Goal: Task Accomplishment & Management: Complete application form

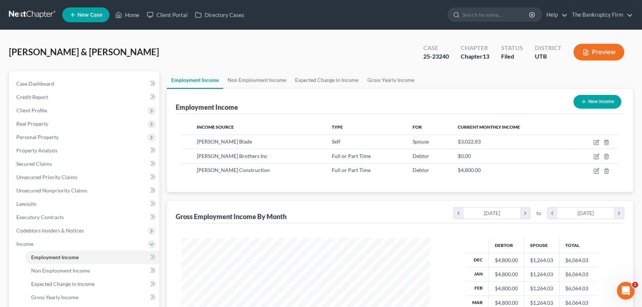
scroll to position [133, 263]
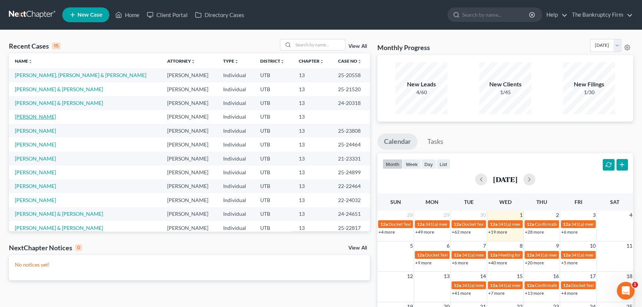
click at [44, 118] on link "[PERSON_NAME]" at bounding box center [35, 116] width 41 height 6
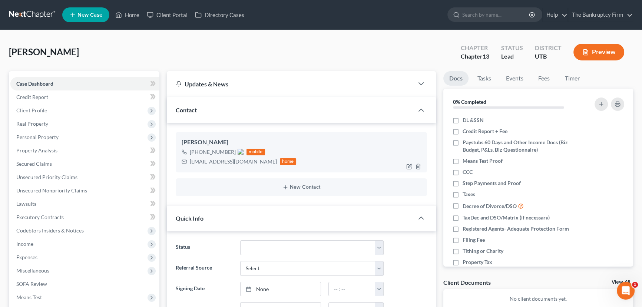
scroll to position [59, 0]
click at [38, 111] on span "Client Profile" at bounding box center [31, 110] width 31 height 6
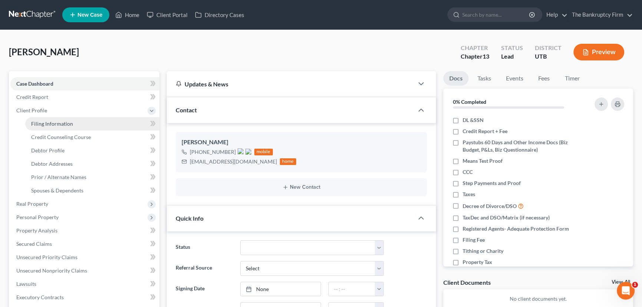
click at [53, 124] on span "Filing Information" at bounding box center [52, 123] width 42 height 6
select select "1"
select select "0"
select select "3"
select select "46"
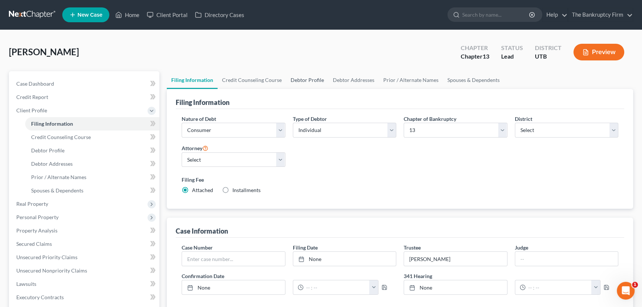
click at [311, 79] on link "Debtor Profile" at bounding box center [307, 80] width 42 height 18
select select "1"
select select "3"
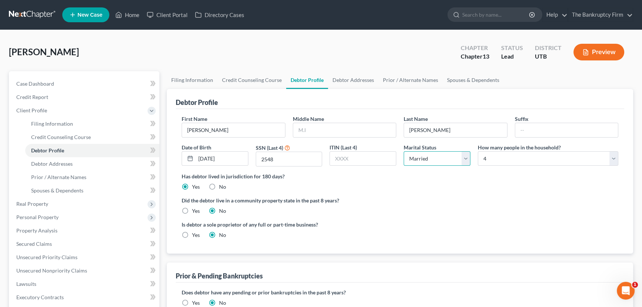
click at [444, 158] on select "Select Single Married Separated Divorced Widowed" at bounding box center [437, 158] width 67 height 15
click at [472, 77] on link "Spouses & Dependents" at bounding box center [472, 80] width 61 height 18
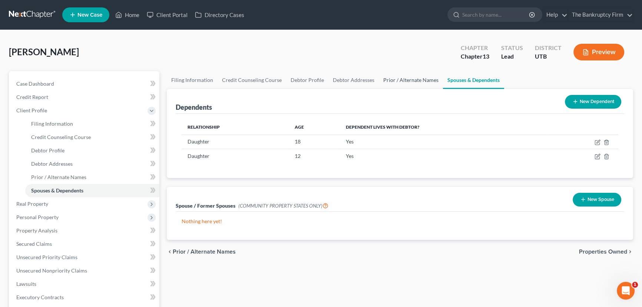
click at [395, 79] on link "Prior / Alternate Names" at bounding box center [411, 80] width 64 height 18
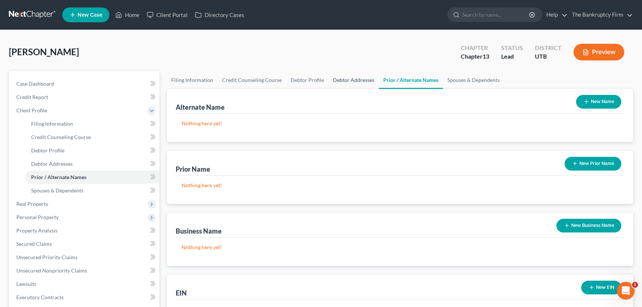
click at [353, 80] on link "Debtor Addresses" at bounding box center [353, 80] width 50 height 18
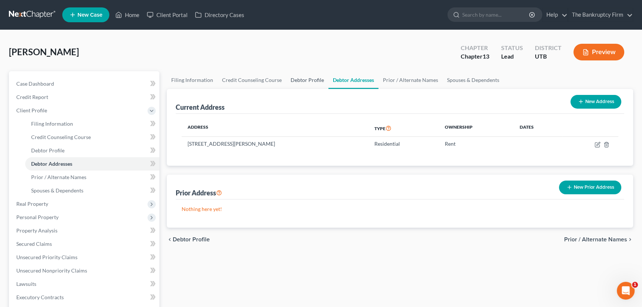
click at [303, 79] on link "Debtor Profile" at bounding box center [307, 80] width 42 height 18
select select "1"
select select "3"
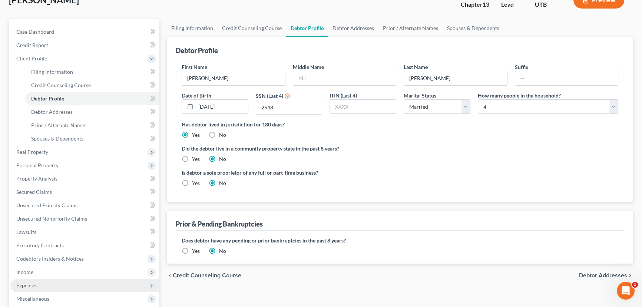
scroll to position [67, 0]
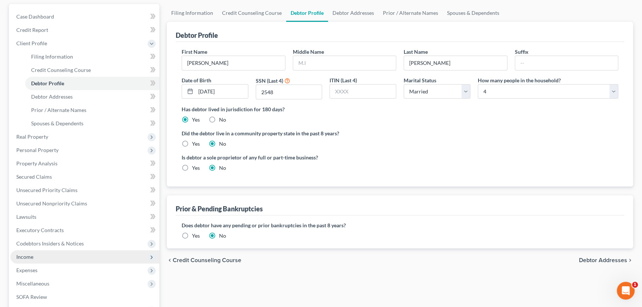
click at [27, 256] on span "Income" at bounding box center [24, 256] width 17 height 6
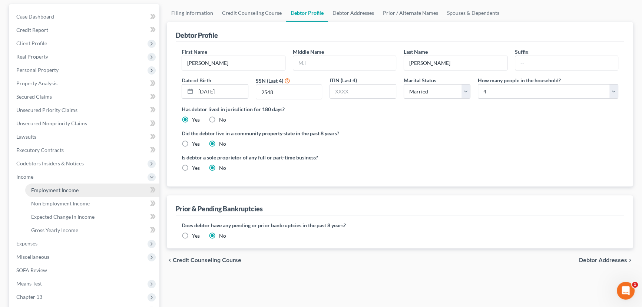
click at [63, 187] on span "Employment Income" at bounding box center [54, 190] width 47 height 6
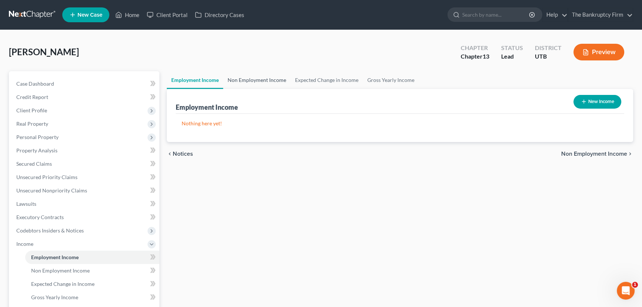
click at [269, 78] on link "Non Employment Income" at bounding box center [256, 80] width 67 height 18
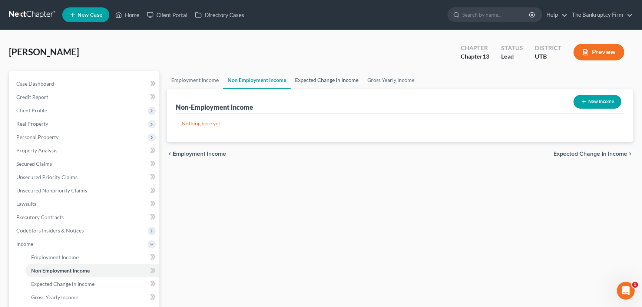
click at [328, 80] on link "Expected Change in Income" at bounding box center [327, 80] width 72 height 18
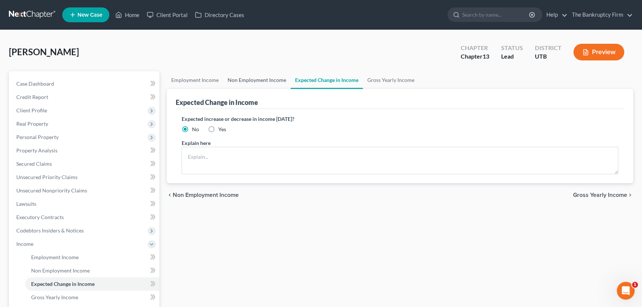
click at [253, 78] on link "Non Employment Income" at bounding box center [256, 80] width 67 height 18
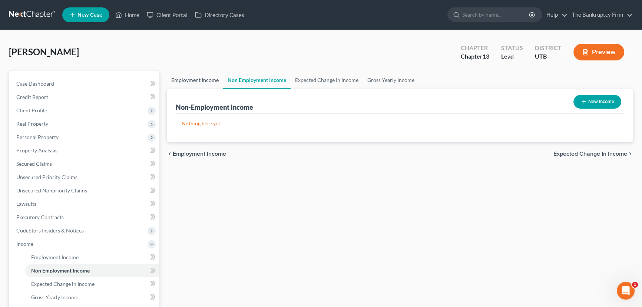
click at [194, 77] on link "Employment Income" at bounding box center [195, 80] width 56 height 18
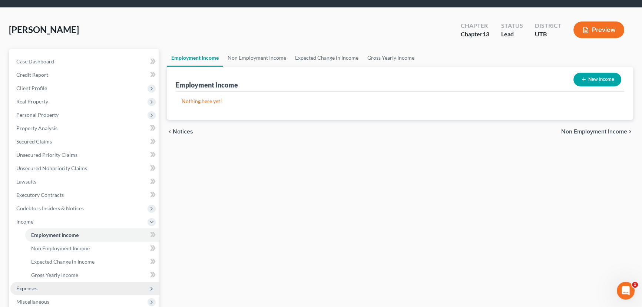
scroll to position [67, 0]
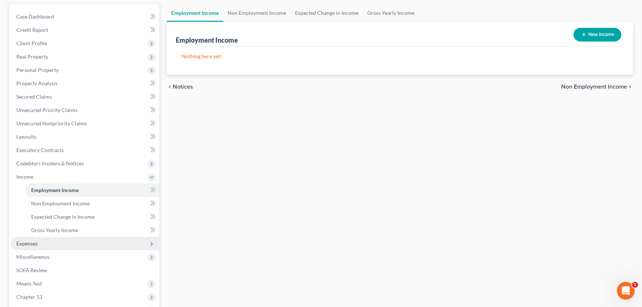
click at [28, 243] on span "Expenses" at bounding box center [26, 243] width 21 height 6
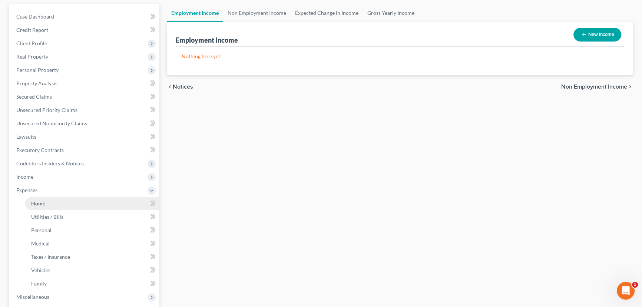
click at [40, 203] on span "Home" at bounding box center [38, 203] width 14 height 6
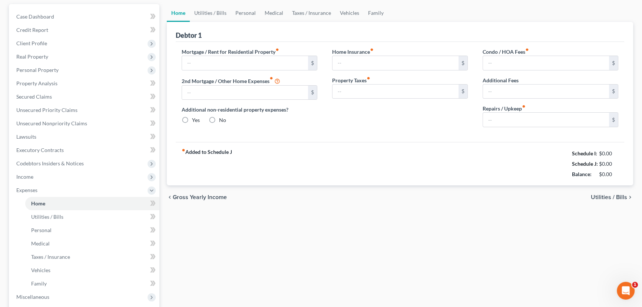
scroll to position [9, 0]
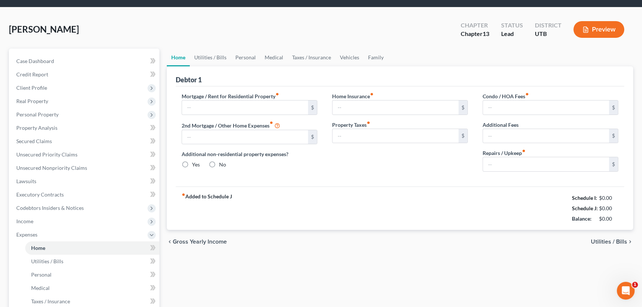
type input "0.00"
radio input "true"
type input "0.00"
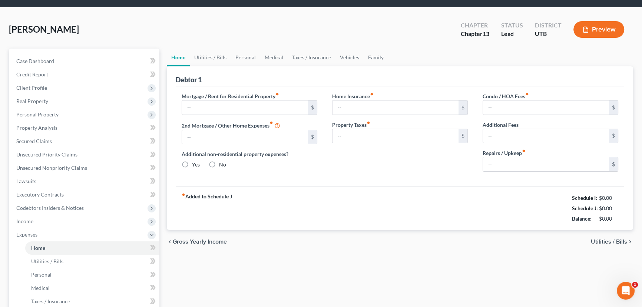
type input "0.00"
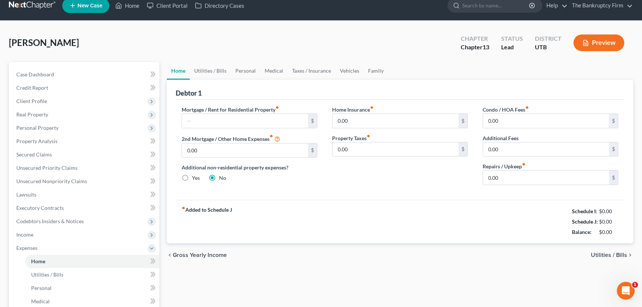
scroll to position [0, 0]
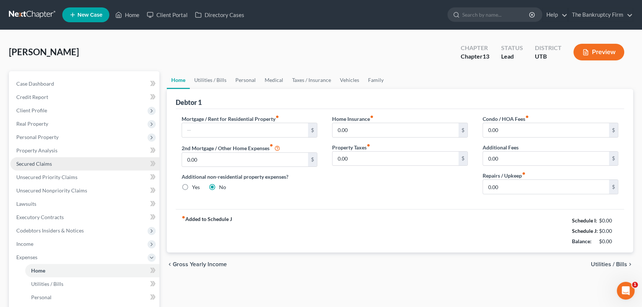
click at [37, 163] on span "Secured Claims" at bounding box center [34, 163] width 36 height 6
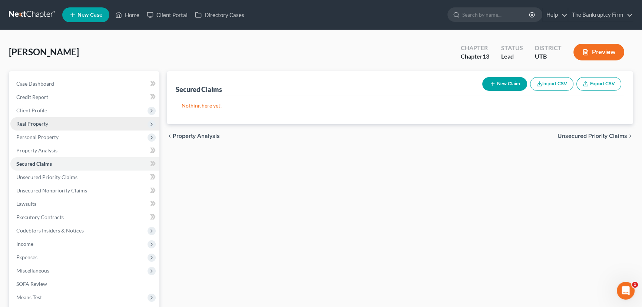
click at [40, 124] on span "Real Property" at bounding box center [32, 123] width 32 height 6
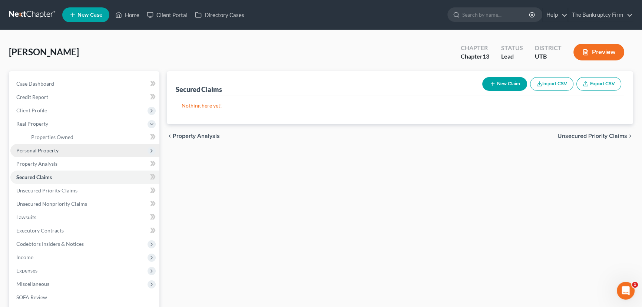
click at [49, 151] on span "Personal Property" at bounding box center [37, 150] width 42 height 6
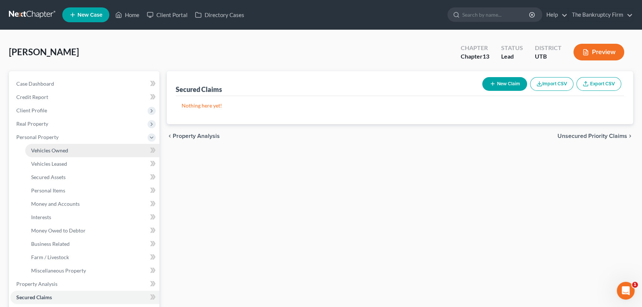
click at [64, 150] on span "Vehicles Owned" at bounding box center [49, 150] width 37 height 6
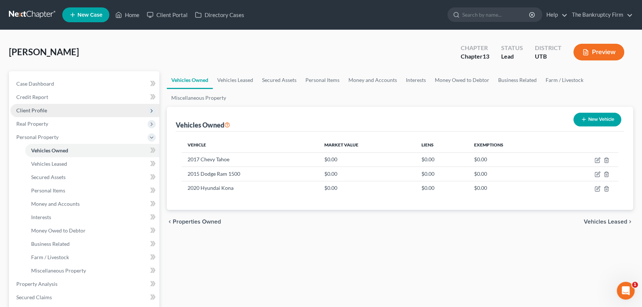
click at [40, 109] on span "Client Profile" at bounding box center [31, 110] width 31 height 6
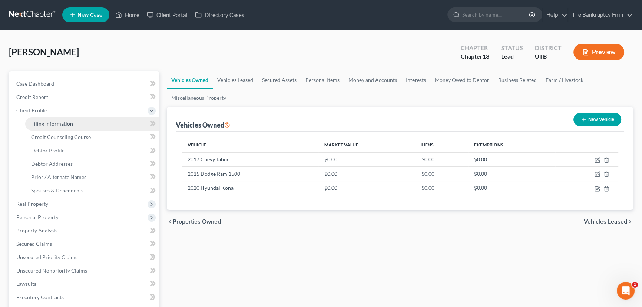
click at [68, 124] on span "Filing Information" at bounding box center [52, 123] width 42 height 6
select select "1"
select select "0"
select select "3"
select select "81"
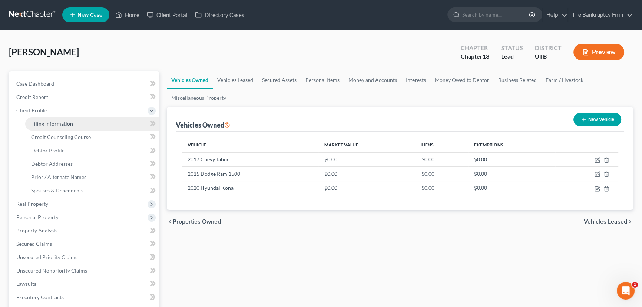
select select "0"
select select "46"
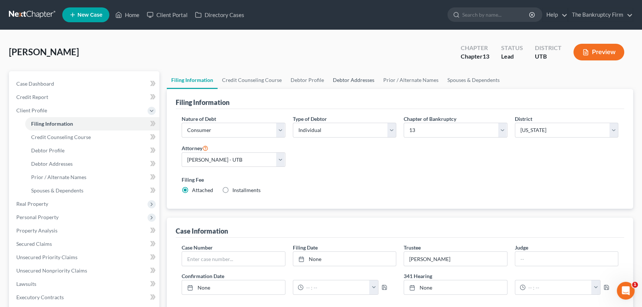
click at [351, 77] on link "Debtor Addresses" at bounding box center [353, 80] width 50 height 18
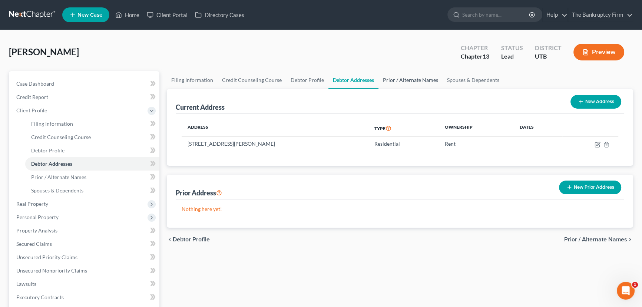
click at [401, 82] on link "Prior / Alternate Names" at bounding box center [410, 80] width 64 height 18
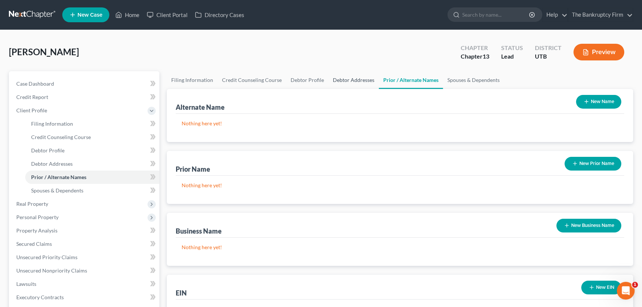
click at [344, 82] on link "Debtor Addresses" at bounding box center [353, 80] width 50 height 18
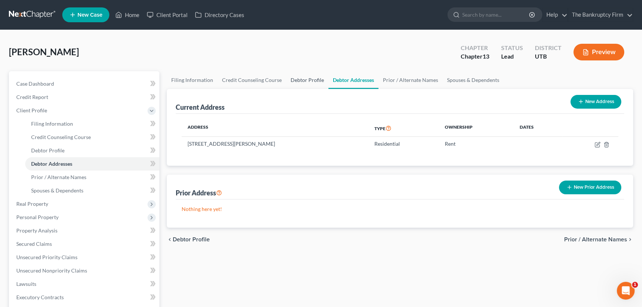
click at [293, 81] on link "Debtor Profile" at bounding box center [307, 80] width 42 height 18
select select "1"
select select "3"
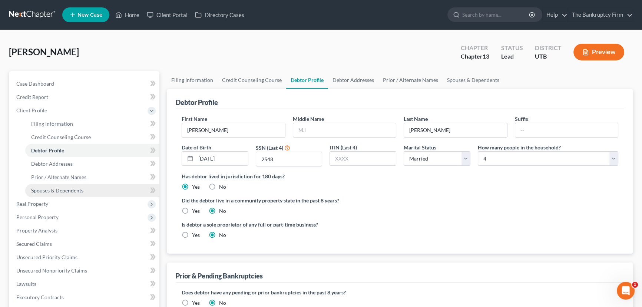
click at [59, 189] on span "Spouses & Dependents" at bounding box center [57, 190] width 52 height 6
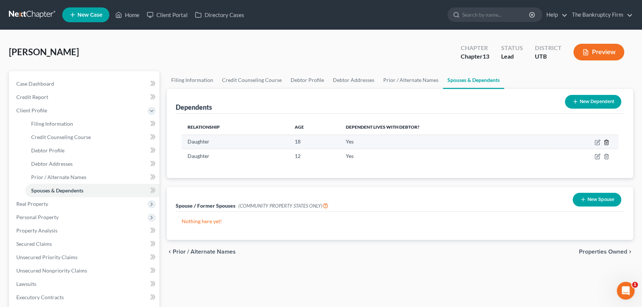
click at [606, 141] on icon "button" at bounding box center [606, 142] width 6 height 6
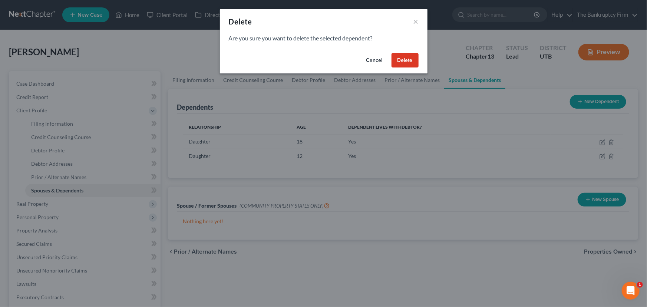
click at [404, 59] on button "Delete" at bounding box center [404, 60] width 27 height 15
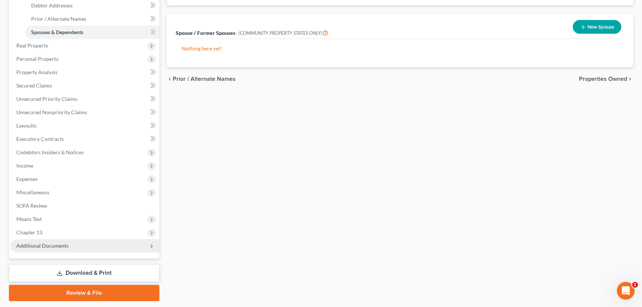
scroll to position [168, 0]
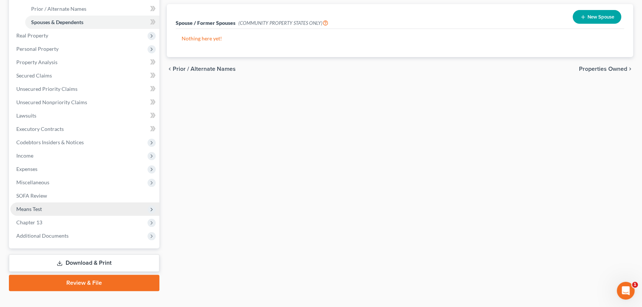
click at [39, 208] on span "Means Test" at bounding box center [29, 209] width 26 height 6
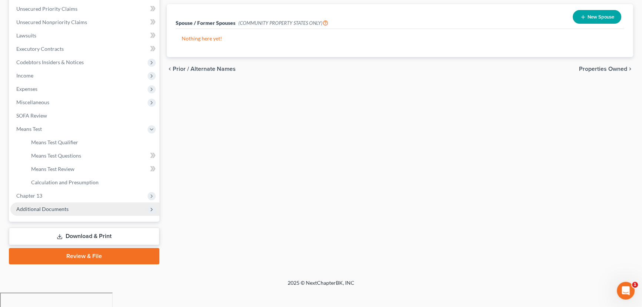
scroll to position [152, 0]
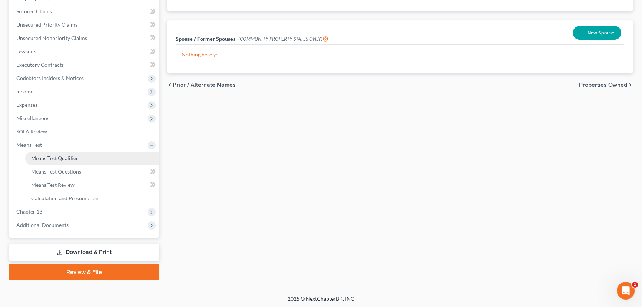
click at [72, 158] on span "Means Test Qualifier" at bounding box center [54, 158] width 47 height 6
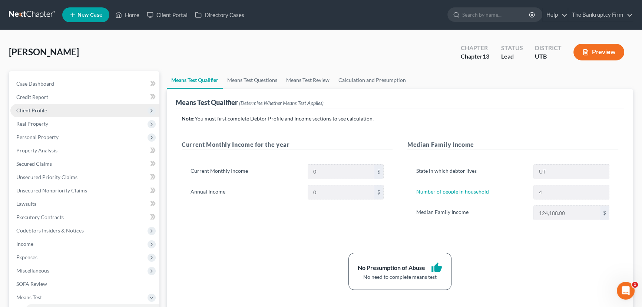
click at [43, 109] on span "Client Profile" at bounding box center [31, 110] width 31 height 6
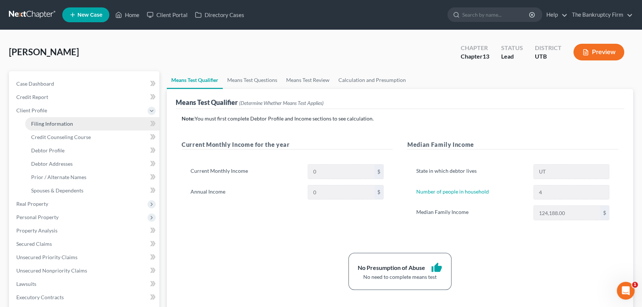
click at [60, 122] on span "Filing Information" at bounding box center [52, 123] width 42 height 6
select select "1"
select select "0"
select select "3"
select select "81"
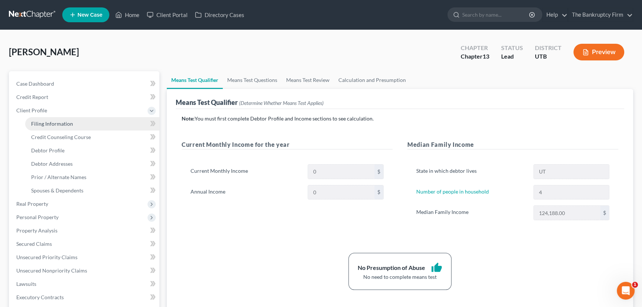
select select "0"
select select "46"
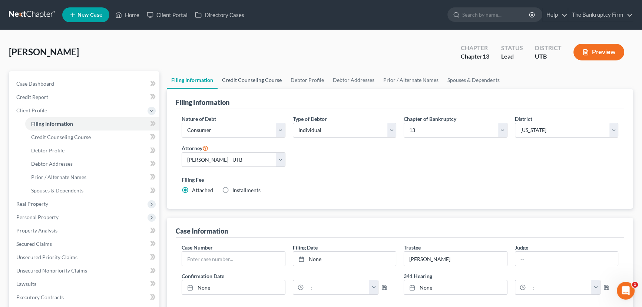
click at [249, 79] on link "Credit Counseling Course" at bounding box center [252, 80] width 69 height 18
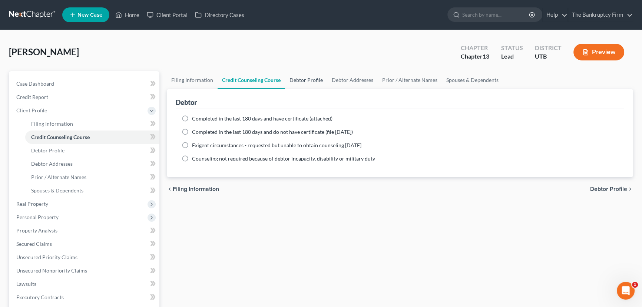
click at [298, 79] on link "Debtor Profile" at bounding box center [306, 80] width 42 height 18
select select "1"
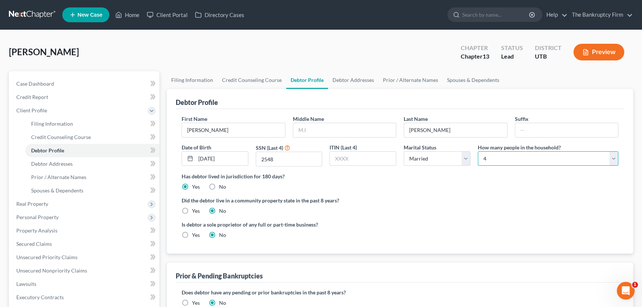
click at [514, 159] on select "Select 1 2 3 4 5 6 7 8 9 10 11 12 13 14 15 16 17 18 19 20" at bounding box center [548, 158] width 140 height 15
select select "2"
click at [478, 151] on select "Select 1 2 3 4 5 6 7 8 9 10 11 12 13 14 15 16 17 18 19 20" at bounding box center [548, 158] width 140 height 15
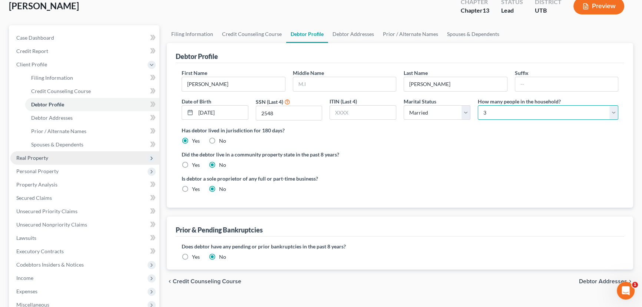
scroll to position [44, 0]
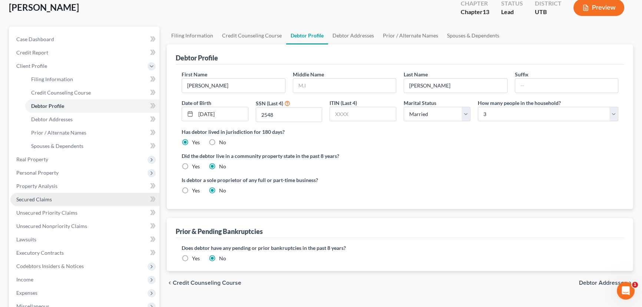
click at [41, 198] on span "Secured Claims" at bounding box center [34, 199] width 36 height 6
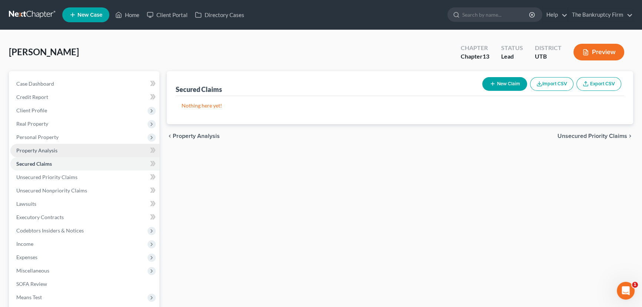
click at [40, 149] on span "Property Analysis" at bounding box center [36, 150] width 41 height 6
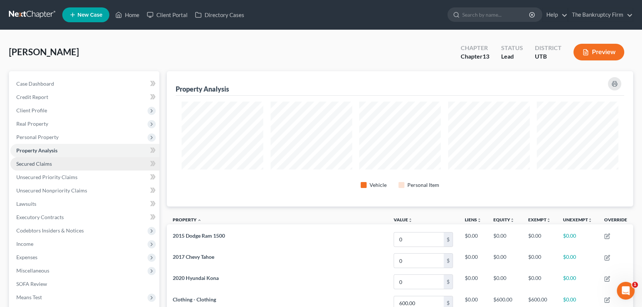
scroll to position [135, 466]
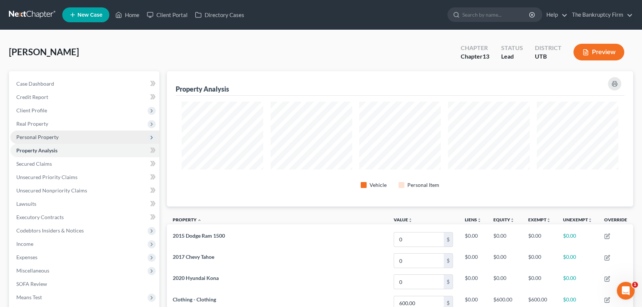
click at [39, 137] on span "Personal Property" at bounding box center [37, 137] width 42 height 6
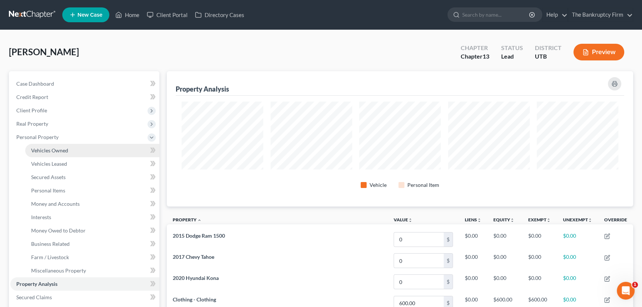
click at [47, 150] on span "Vehicles Owned" at bounding box center [49, 150] width 37 height 6
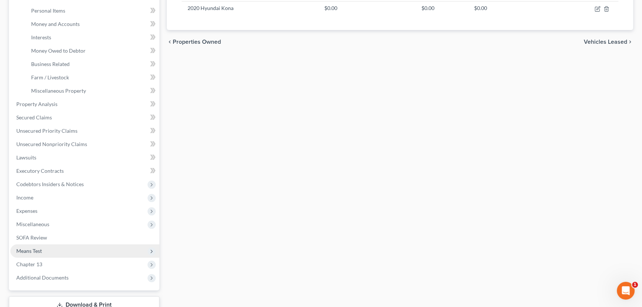
scroll to position [202, 0]
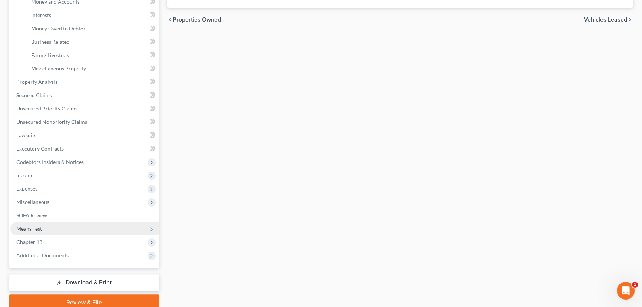
click at [38, 228] on span "Means Test" at bounding box center [29, 228] width 26 height 6
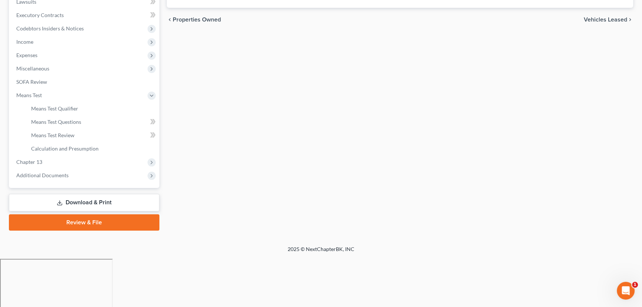
scroll to position [152, 0]
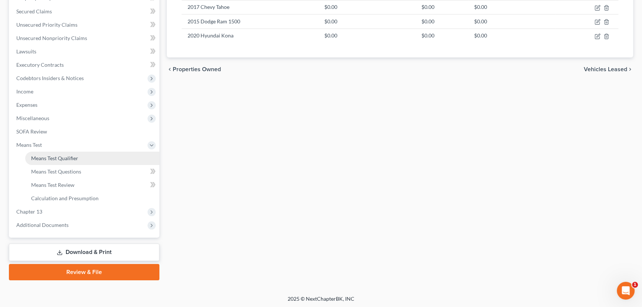
drag, startPoint x: 72, startPoint y: 157, endPoint x: 84, endPoint y: 158, distance: 11.5
click at [72, 157] on span "Means Test Qualifier" at bounding box center [54, 158] width 47 height 6
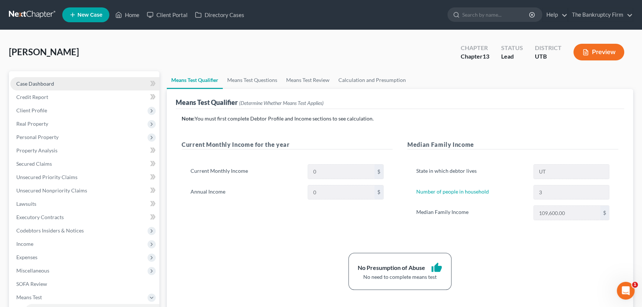
click at [60, 82] on link "Case Dashboard" at bounding box center [84, 83] width 149 height 13
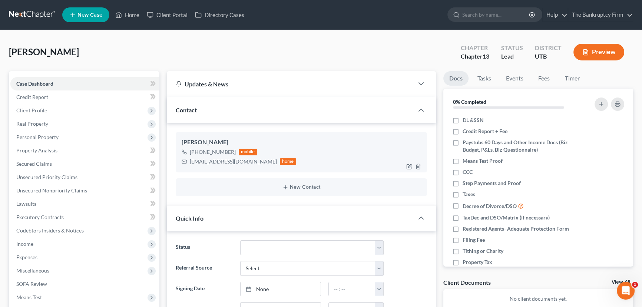
scroll to position [59, 0]
click at [240, 151] on img at bounding box center [241, 152] width 6 height 6
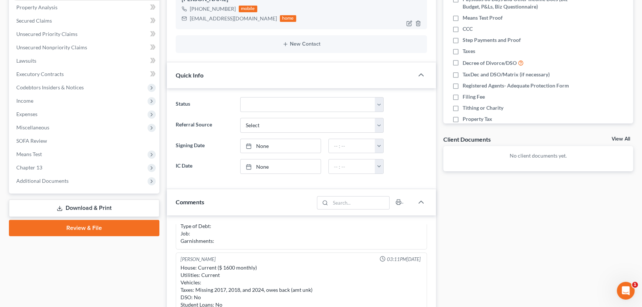
scroll to position [0, 0]
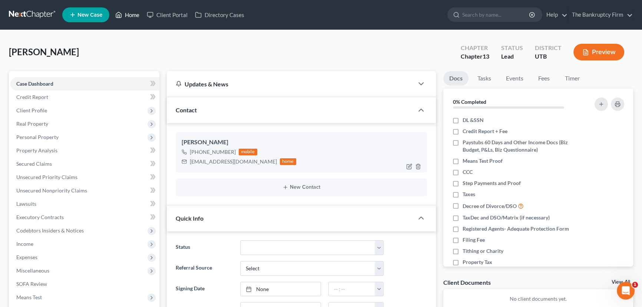
click at [135, 15] on link "Home" at bounding box center [127, 14] width 31 height 13
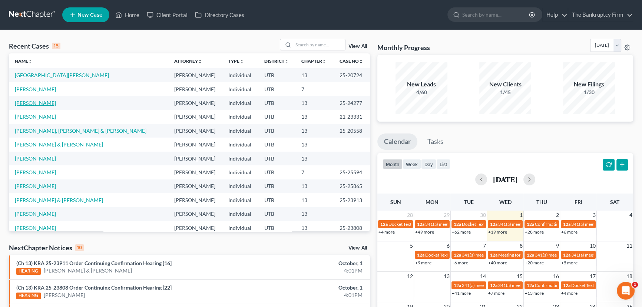
click at [39, 104] on link "[PERSON_NAME]" at bounding box center [35, 103] width 41 height 6
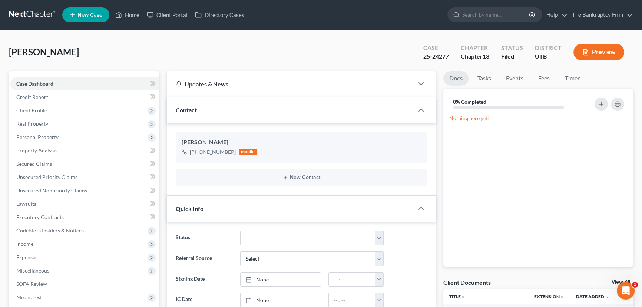
click at [615, 280] on link "View All" at bounding box center [620, 281] width 19 height 5
select select "26"
select select "30"
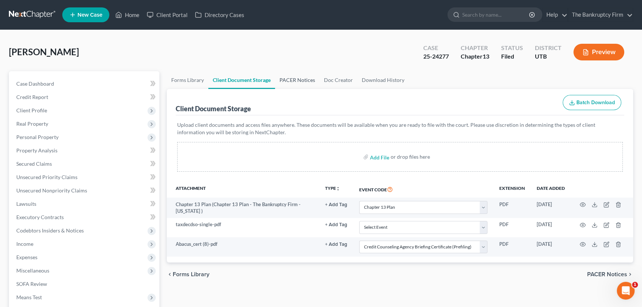
click at [287, 78] on link "PACER Notices" at bounding box center [297, 80] width 44 height 18
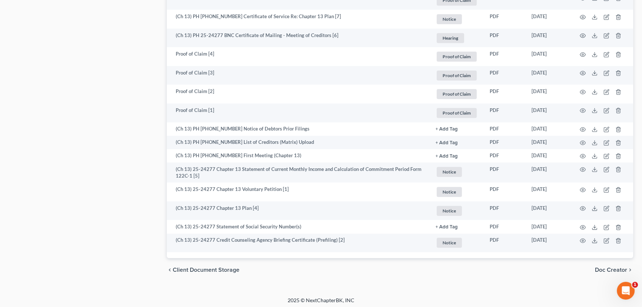
scroll to position [532, 0]
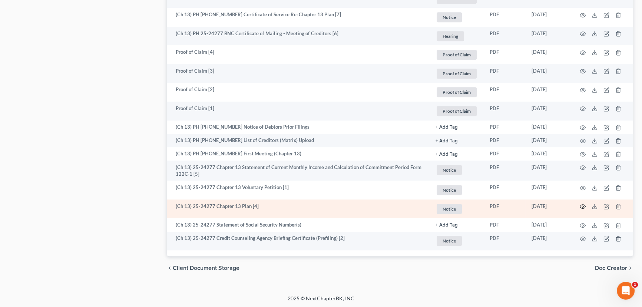
click at [582, 204] on icon "button" at bounding box center [583, 206] width 6 height 6
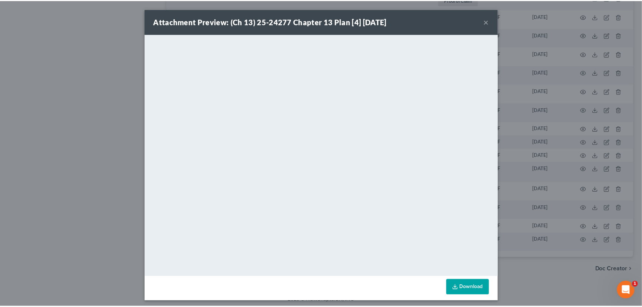
scroll to position [3, 0]
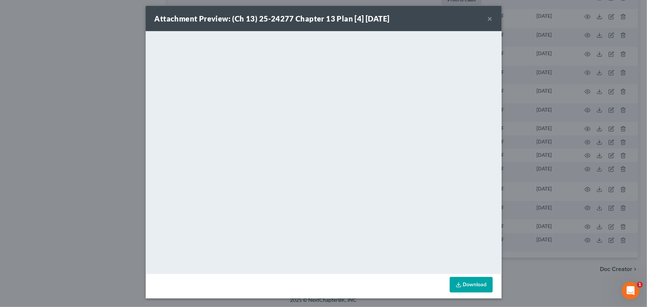
click at [487, 19] on button "×" at bounding box center [489, 18] width 5 height 9
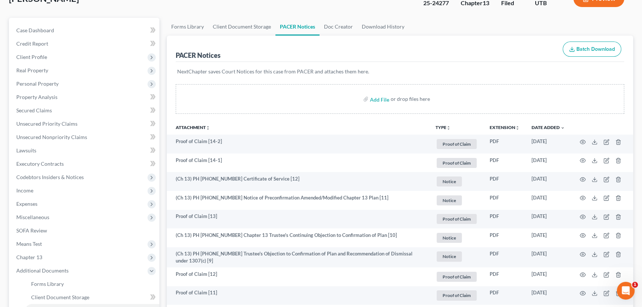
scroll to position [0, 0]
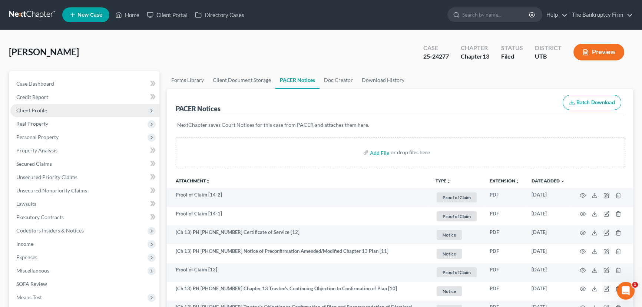
drag, startPoint x: 30, startPoint y: 109, endPoint x: 34, endPoint y: 115, distance: 6.5
click at [30, 109] on span "Client Profile" at bounding box center [31, 110] width 31 height 6
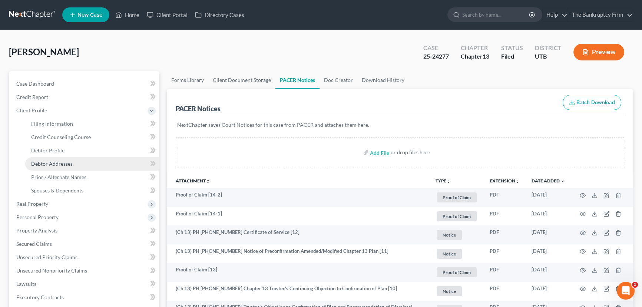
click at [53, 162] on span "Debtor Addresses" at bounding box center [52, 163] width 42 height 6
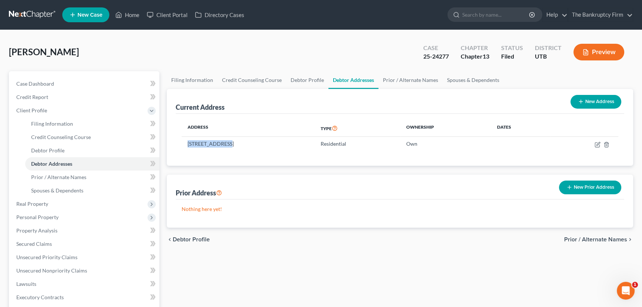
drag, startPoint x: 187, startPoint y: 142, endPoint x: 214, endPoint y: 159, distance: 31.7
click at [222, 142] on td "[STREET_ADDRESS]" at bounding box center [248, 144] width 133 height 14
copy td "900 Century Dr"
drag, startPoint x: 130, startPoint y: 14, endPoint x: 149, endPoint y: 25, distance: 20.9
click at [130, 14] on link "Home" at bounding box center [127, 14] width 31 height 13
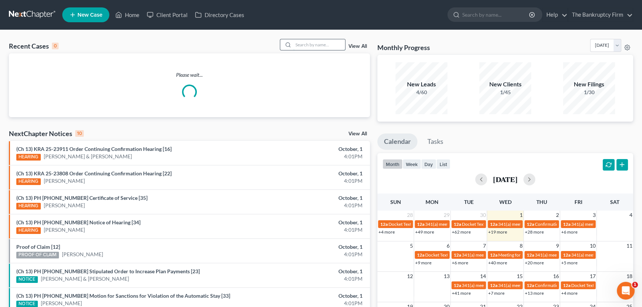
click at [303, 46] on input "search" at bounding box center [319, 44] width 52 height 11
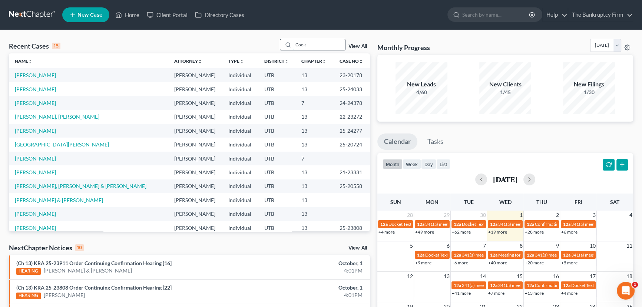
type input "Cook"
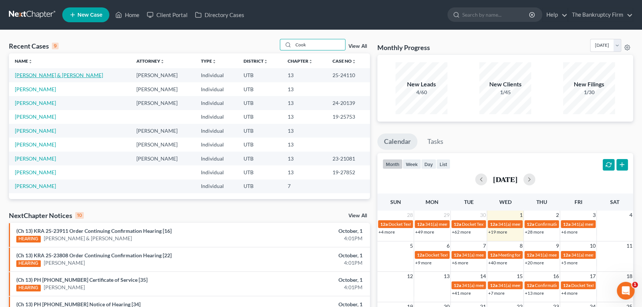
click at [40, 74] on link "[PERSON_NAME] & [PERSON_NAME]" at bounding box center [59, 75] width 88 height 6
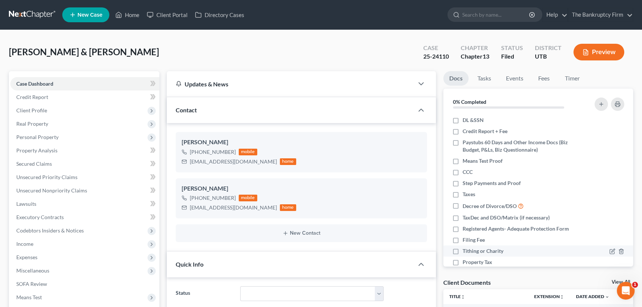
scroll to position [14, 0]
click at [616, 282] on link "View All" at bounding box center [620, 281] width 19 height 5
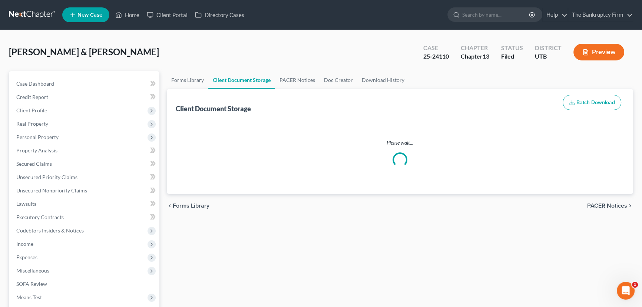
select select "30"
select select "53"
select select "26"
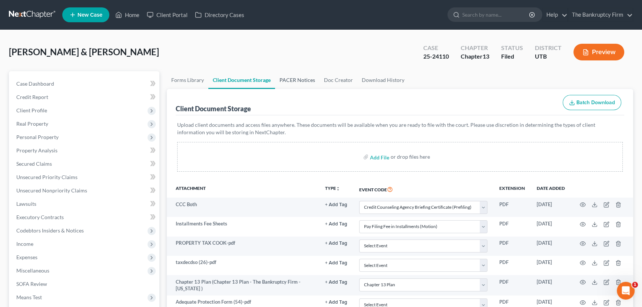
click at [291, 79] on link "PACER Notices" at bounding box center [297, 80] width 44 height 18
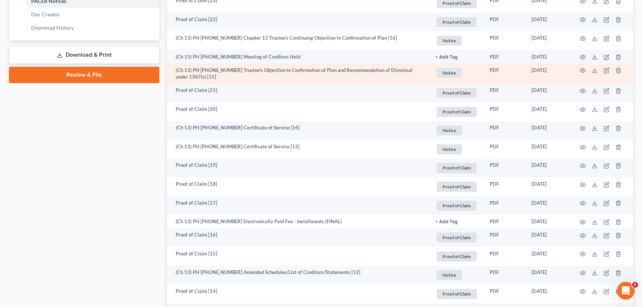
scroll to position [371, 0]
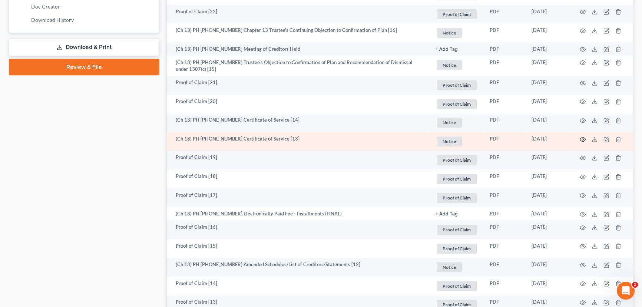
click at [582, 138] on icon "button" at bounding box center [583, 139] width 6 height 6
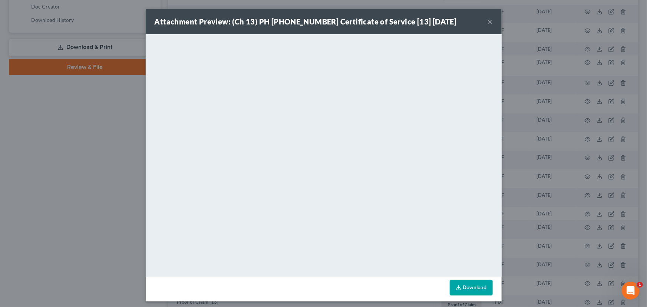
click at [488, 23] on button "×" at bounding box center [489, 21] width 5 height 9
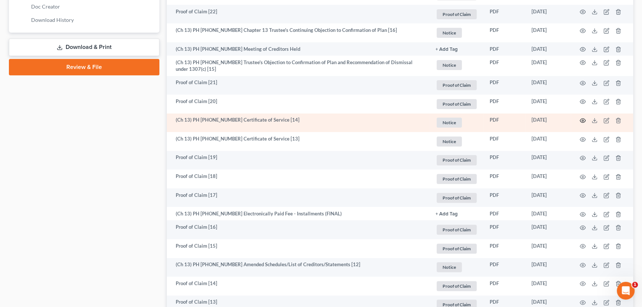
click at [581, 119] on icon "button" at bounding box center [583, 120] width 6 height 6
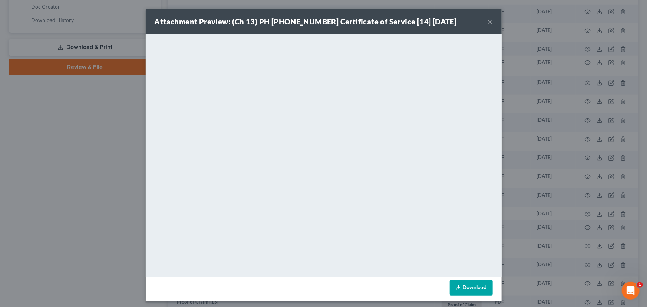
click at [488, 23] on button "×" at bounding box center [489, 21] width 5 height 9
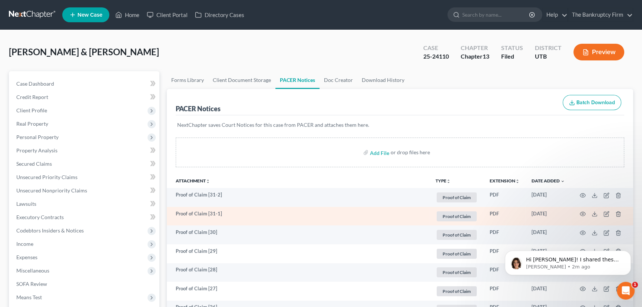
scroll to position [33, 0]
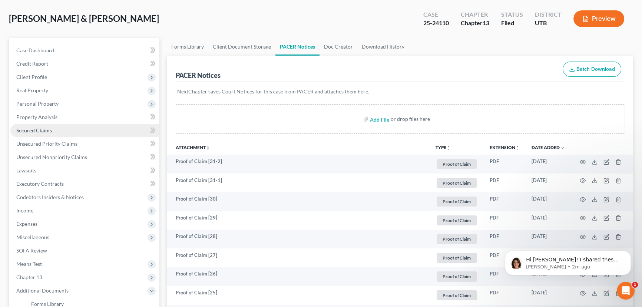
click at [33, 128] on span "Secured Claims" at bounding box center [34, 130] width 36 height 6
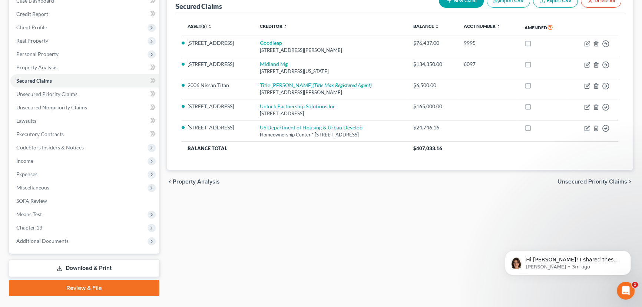
scroll to position [99, 0]
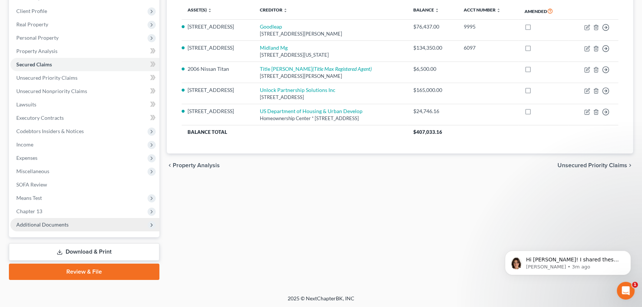
click at [49, 222] on span "Additional Documents" at bounding box center [42, 224] width 52 height 6
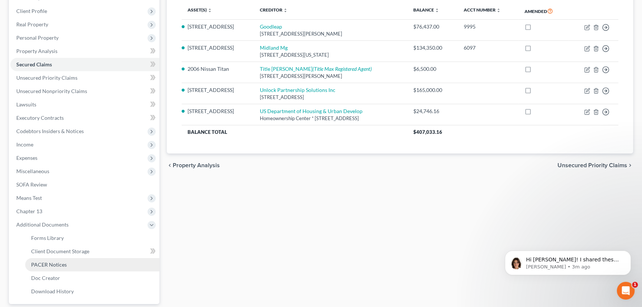
click at [54, 265] on span "PACER Notices" at bounding box center [49, 264] width 36 height 6
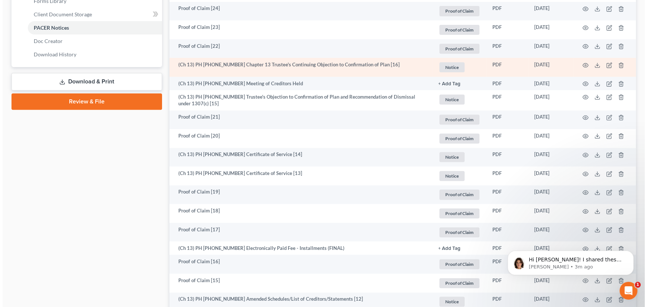
scroll to position [337, 0]
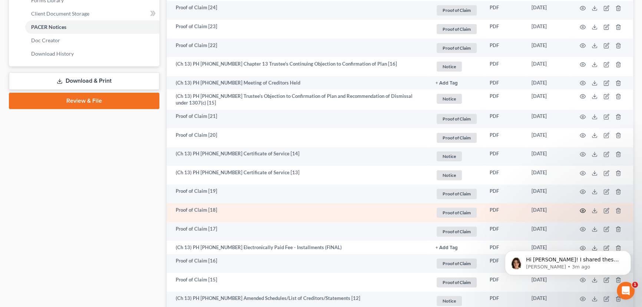
click at [582, 210] on icon "button" at bounding box center [583, 211] width 6 height 6
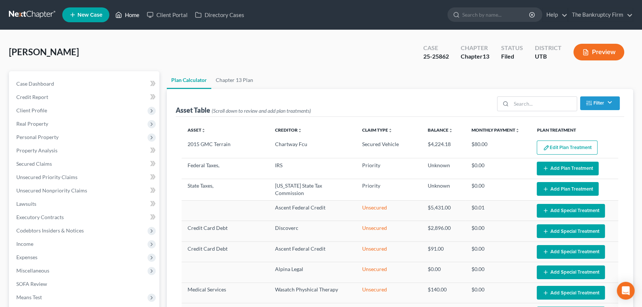
click at [134, 15] on link "Home" at bounding box center [127, 14] width 31 height 13
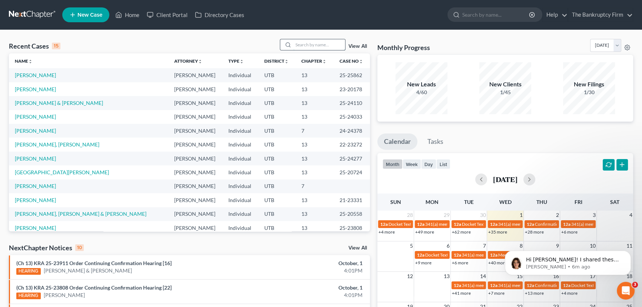
click at [302, 45] on input "search" at bounding box center [319, 44] width 52 height 11
type input "Hamblin"
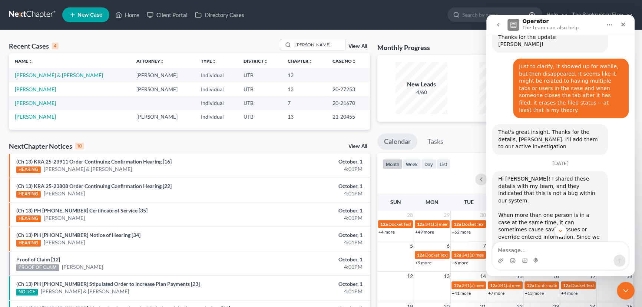
scroll to position [486, 0]
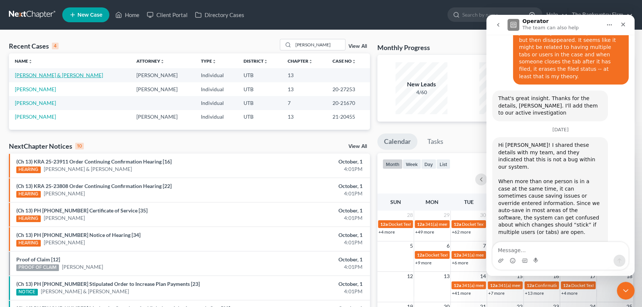
click at [37, 75] on link "Hamblin, Brody & Angela" at bounding box center [59, 75] width 88 height 6
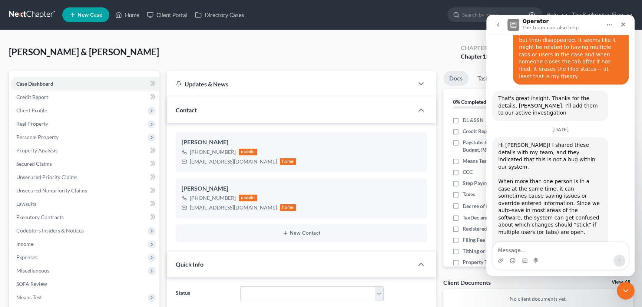
scroll to position [493, 0]
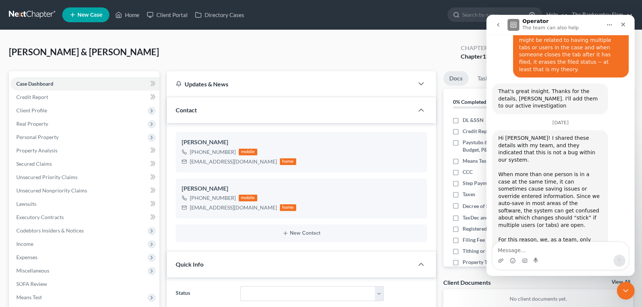
click at [301, 55] on div "Hamblin, Brody & Angela Upgraded Chapter Chapter 13 Status Lead District UTB Pr…" at bounding box center [321, 55] width 624 height 32
click at [625, 26] on icon "Close" at bounding box center [623, 24] width 6 height 6
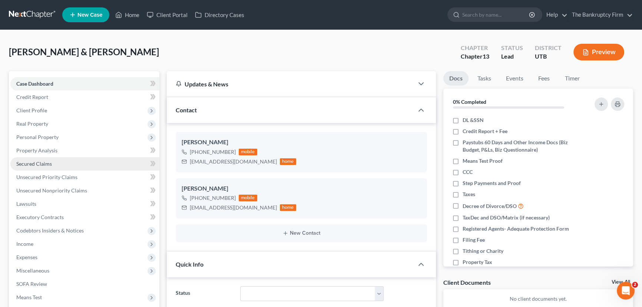
click at [30, 166] on span "Secured Claims" at bounding box center [34, 163] width 36 height 6
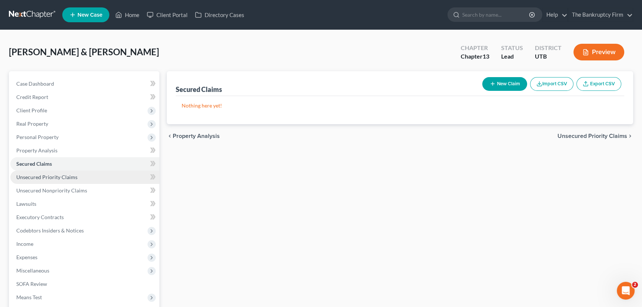
click at [39, 178] on span "Unsecured Priority Claims" at bounding box center [46, 177] width 61 height 6
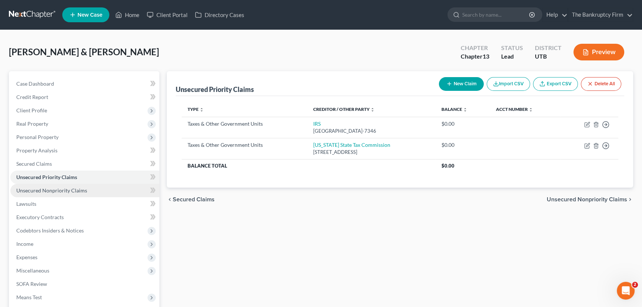
click at [59, 189] on span "Unsecured Nonpriority Claims" at bounding box center [51, 190] width 71 height 6
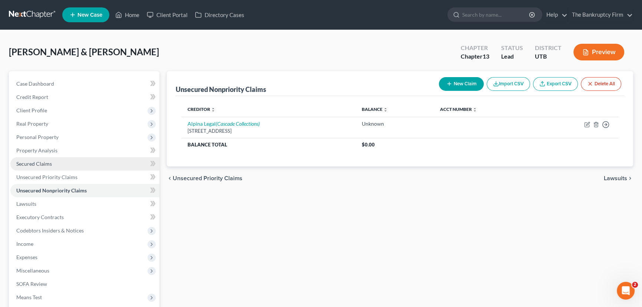
click at [37, 159] on link "Secured Claims" at bounding box center [84, 163] width 149 height 13
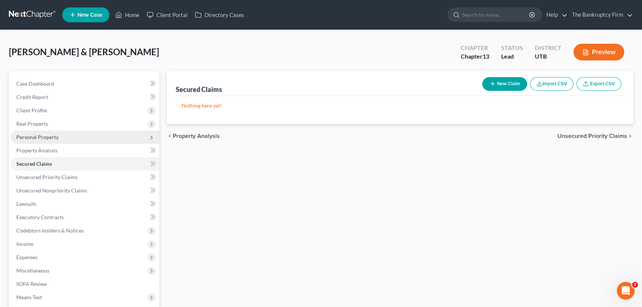
click at [42, 137] on span "Personal Property" at bounding box center [37, 137] width 42 height 6
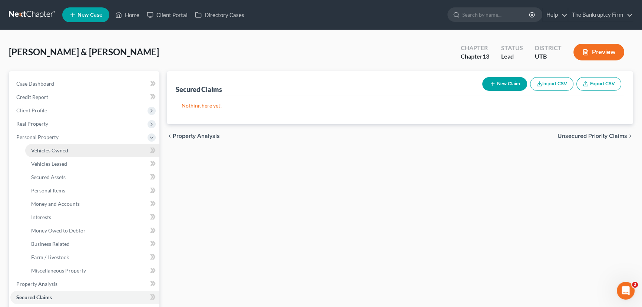
click at [57, 150] on span "Vehicles Owned" at bounding box center [49, 150] width 37 height 6
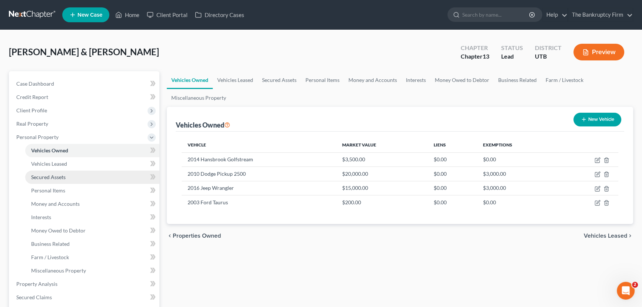
click at [54, 178] on span "Secured Assets" at bounding box center [48, 177] width 34 height 6
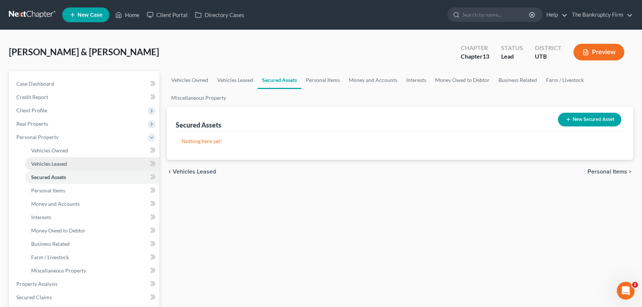
click at [60, 165] on span "Vehicles Leased" at bounding box center [49, 163] width 36 height 6
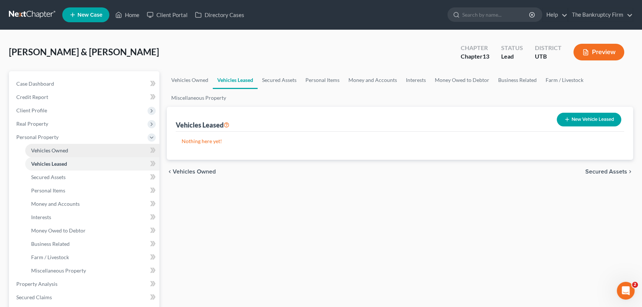
click at [62, 150] on span "Vehicles Owned" at bounding box center [49, 150] width 37 height 6
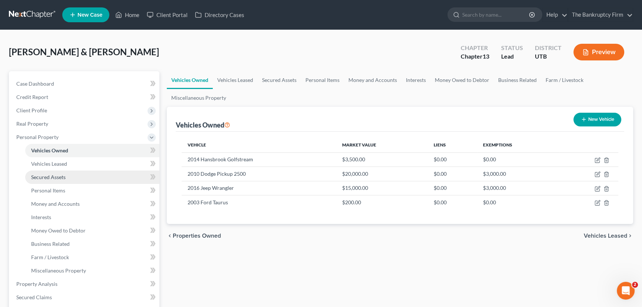
click at [53, 177] on span "Secured Assets" at bounding box center [48, 177] width 34 height 6
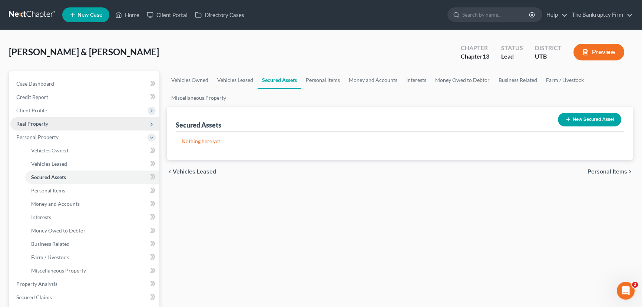
click at [37, 124] on span "Real Property" at bounding box center [32, 123] width 32 height 6
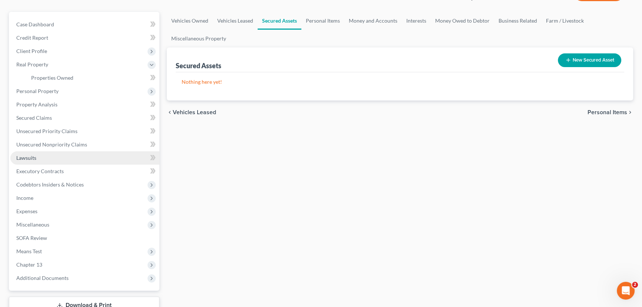
scroll to position [67, 0]
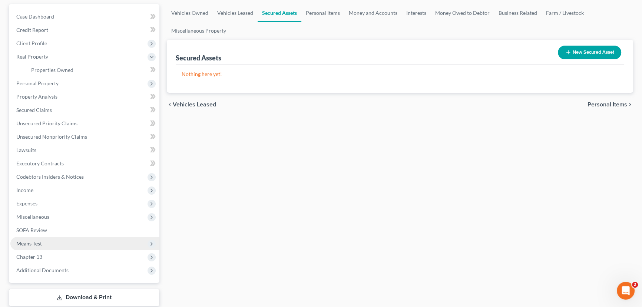
click at [37, 243] on span "Means Test" at bounding box center [29, 243] width 26 height 6
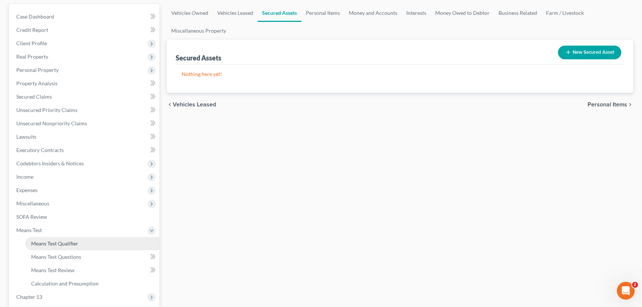
click at [60, 241] on span "Means Test Qualifier" at bounding box center [54, 243] width 47 height 6
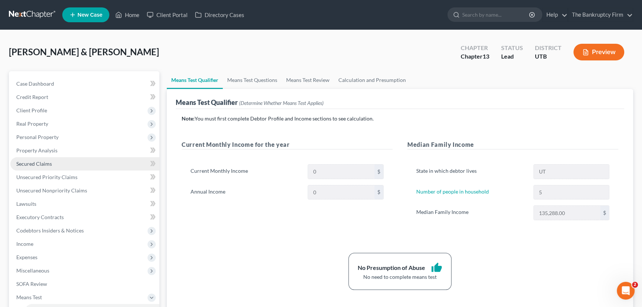
click at [31, 164] on span "Secured Claims" at bounding box center [34, 163] width 36 height 6
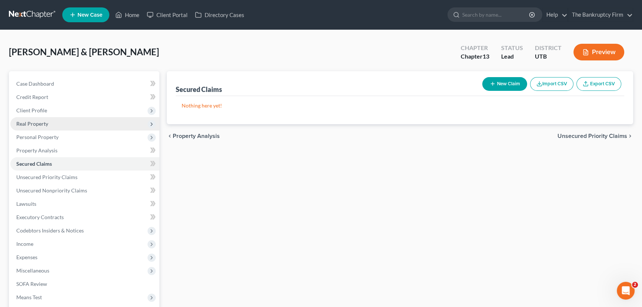
click at [35, 125] on span "Real Property" at bounding box center [32, 123] width 32 height 6
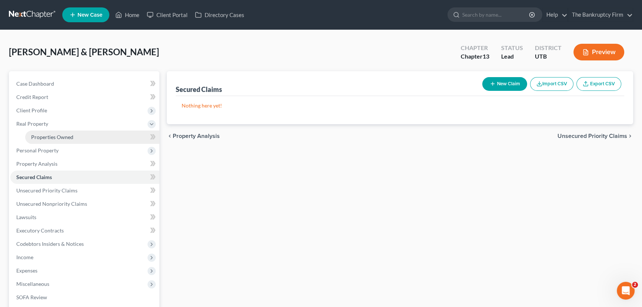
click at [48, 136] on span "Properties Owned" at bounding box center [52, 137] width 42 height 6
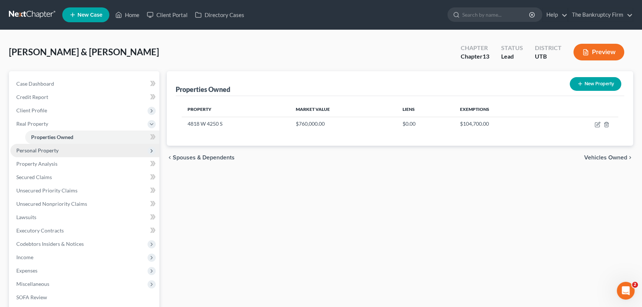
click at [47, 150] on span "Personal Property" at bounding box center [37, 150] width 42 height 6
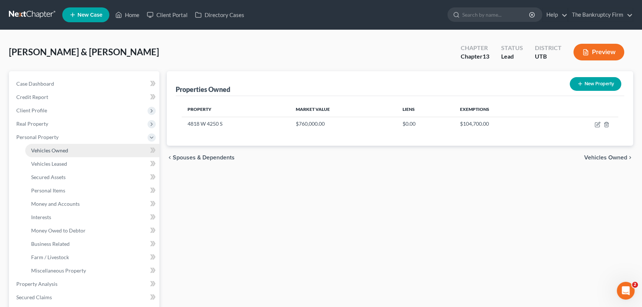
click at [47, 151] on span "Vehicles Owned" at bounding box center [49, 150] width 37 height 6
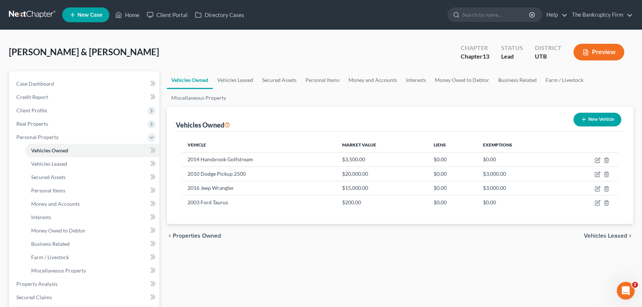
click at [323, 125] on div "Vehicles Owned New Vehicle" at bounding box center [400, 119] width 448 height 25
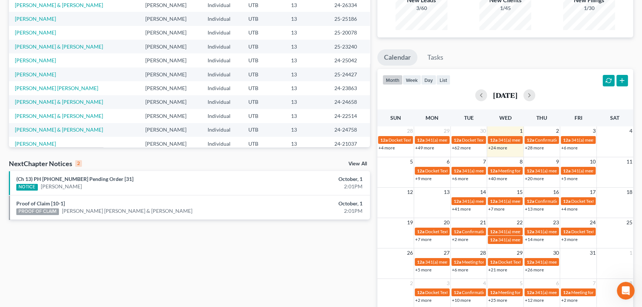
scroll to position [101, 0]
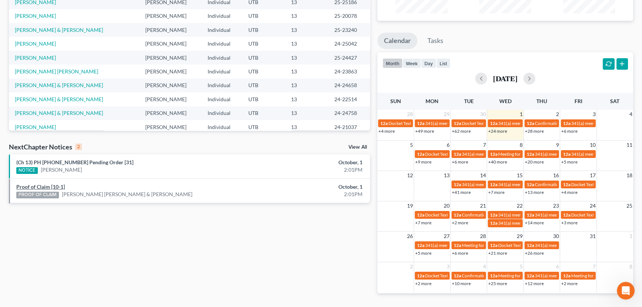
click at [47, 185] on link "Proof of Claim [10-1]" at bounding box center [40, 186] width 49 height 6
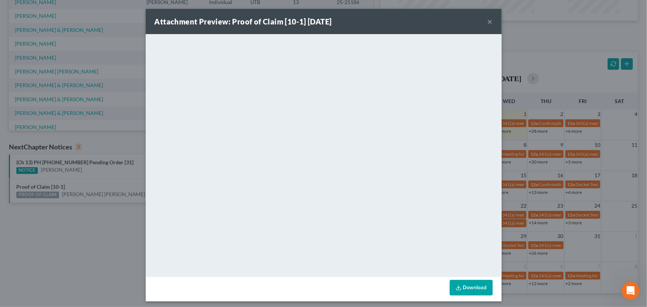
click at [105, 188] on div "Attachment Preview: Proof of Claim [10-1] 10/01/2025 × <object ng-attr-data='ht…" at bounding box center [323, 153] width 647 height 307
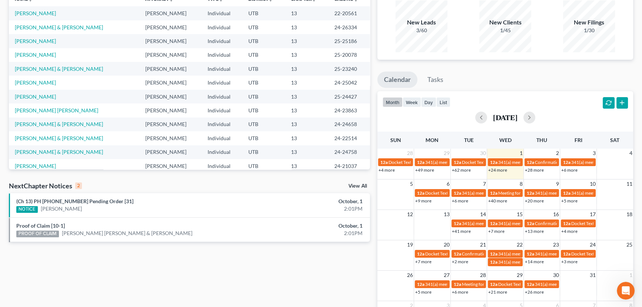
scroll to position [0, 0]
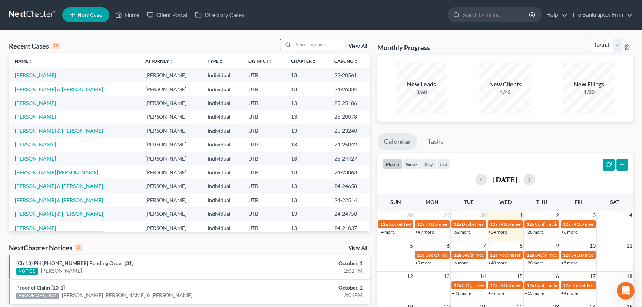
click at [299, 47] on input "search" at bounding box center [319, 44] width 52 height 11
type input "Hamblin"
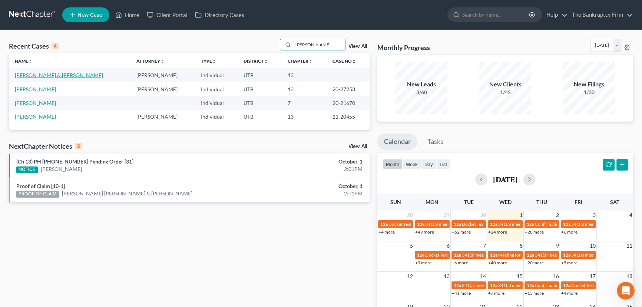
click at [50, 74] on link "Hamblin, Brody & Angela" at bounding box center [59, 75] width 88 height 6
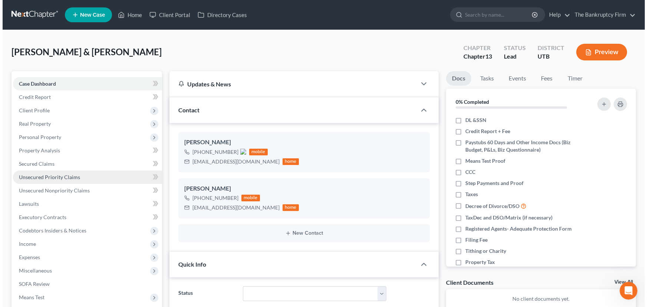
scroll to position [59, 0]
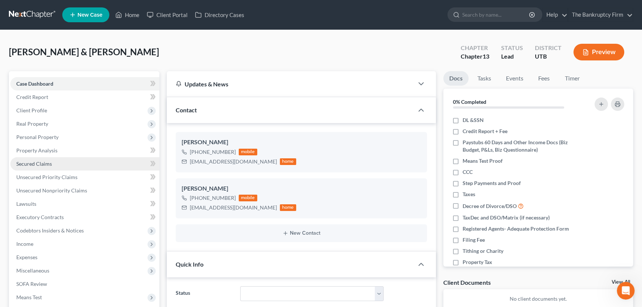
click at [40, 164] on span "Secured Claims" at bounding box center [34, 163] width 36 height 6
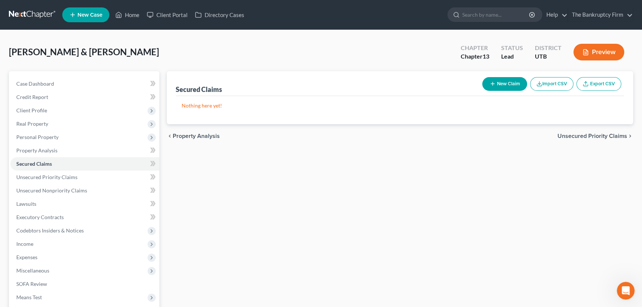
click at [505, 86] on button "New Claim" at bounding box center [504, 84] width 45 height 14
select select "2"
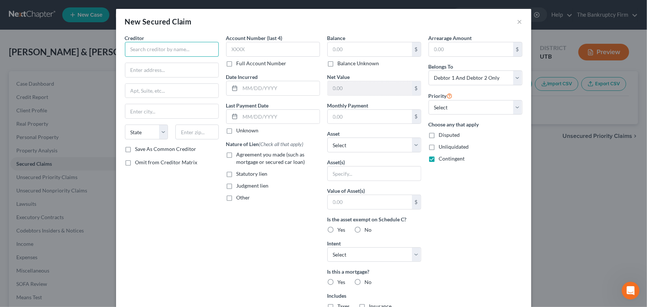
click at [142, 50] on input "text" at bounding box center [172, 49] width 94 height 15
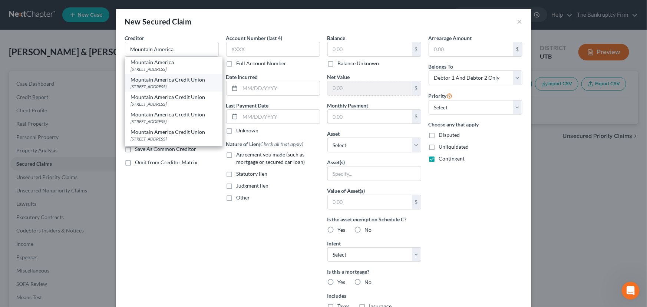
click at [160, 83] on div "Mountain America Credit Union" at bounding box center [174, 79] width 86 height 7
type input "Mountain America Credit Union"
type input "679 North Redwood Rd."
type input "Salt Lake City"
select select "46"
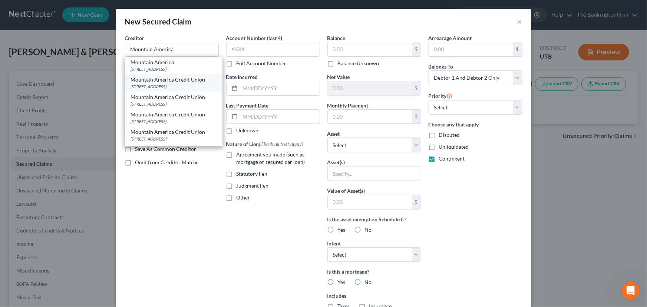
type input "84116-0000"
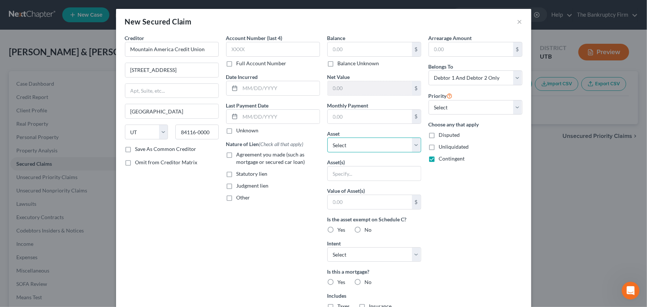
click at [351, 147] on select "Select Other Multiple Assets 2014 Hansbrook Golfstream - $3500.0 Clothing - Clo…" at bounding box center [374, 144] width 94 height 15
select select "8"
click at [327, 137] on select "Select Other Multiple Assets 2014 Hansbrook Golfstream - $3500.0 Clothing - Clo…" at bounding box center [374, 144] width 94 height 15
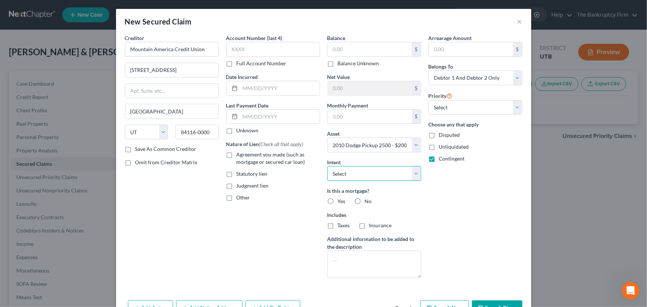
click at [340, 173] on select "Select Surrender Redeem Reaffirm Avoid Other" at bounding box center [374, 173] width 94 height 15
select select "2"
click at [327, 166] on select "Select Surrender Redeem Reaffirm Avoid Other" at bounding box center [374, 173] width 94 height 15
click at [330, 47] on input "text" at bounding box center [370, 49] width 84 height 14
type input "22,000"
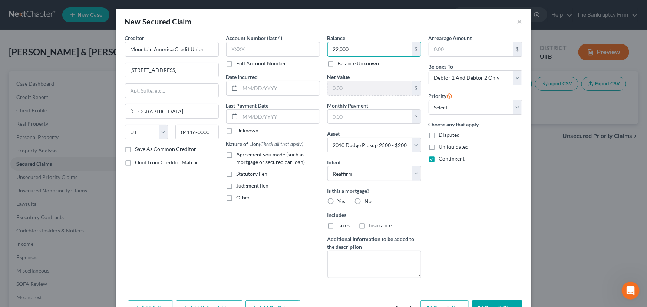
click at [365, 200] on label "No" at bounding box center [368, 201] width 7 height 7
click at [368, 200] on input "No" at bounding box center [370, 200] width 5 height 5
radio input "true"
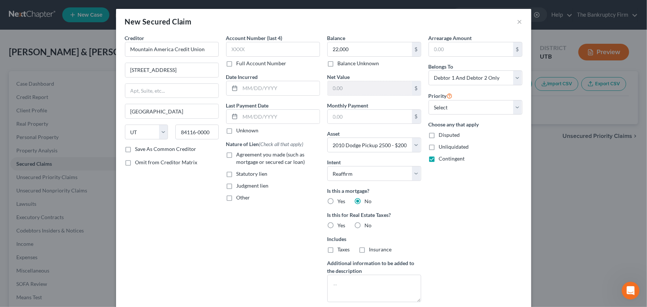
click at [365, 225] on label "No" at bounding box center [368, 225] width 7 height 7
click at [368, 225] on input "No" at bounding box center [370, 224] width 5 height 5
radio input "true"
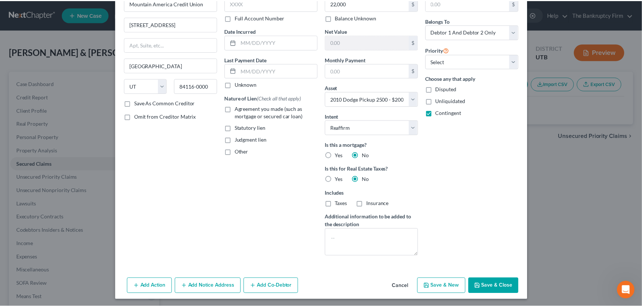
scroll to position [47, 0]
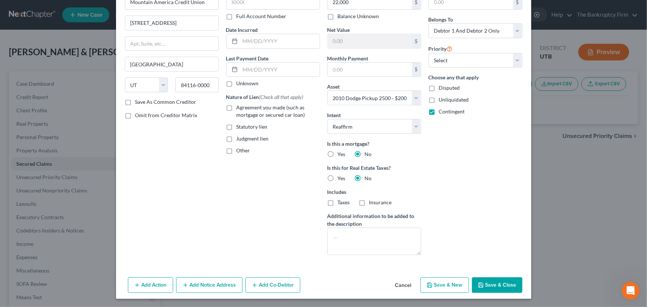
click at [495, 285] on button "Save & Close" at bounding box center [497, 285] width 50 height 16
select select
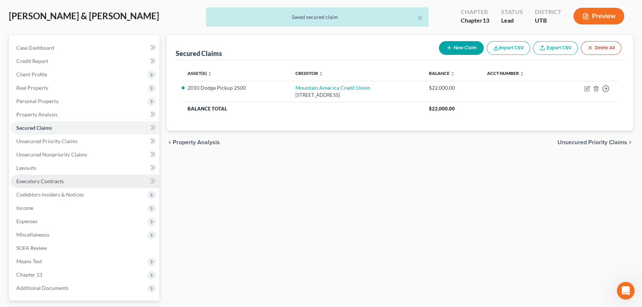
scroll to position [99, 0]
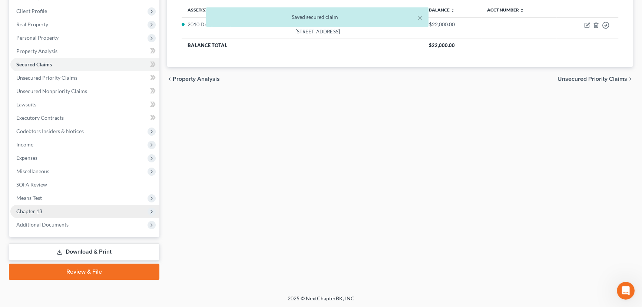
click at [32, 209] on span "Chapter 13" at bounding box center [29, 211] width 26 height 6
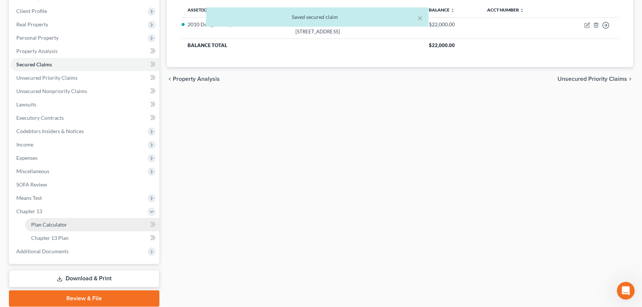
click at [63, 225] on span "Plan Calculator" at bounding box center [49, 224] width 36 height 6
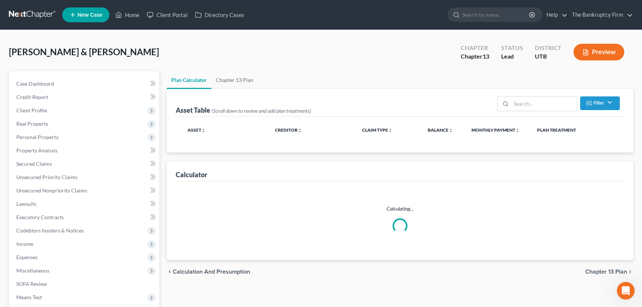
select select "59"
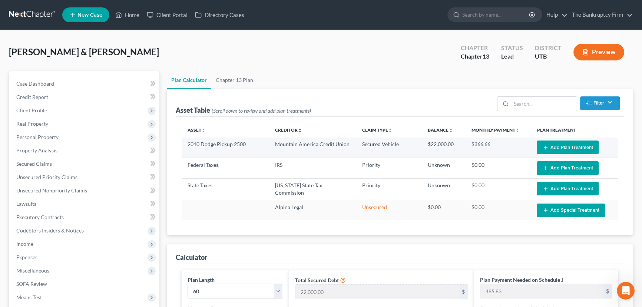
click at [556, 146] on button "Add Plan Treatment" at bounding box center [568, 147] width 62 height 14
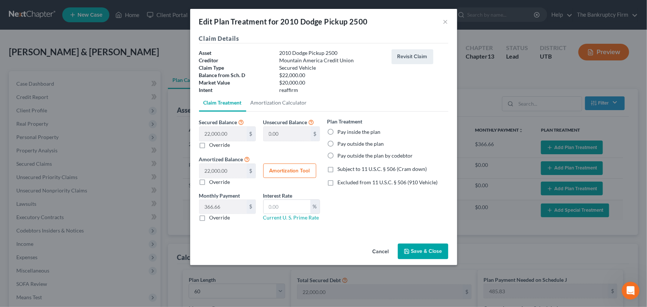
click at [338, 130] on label "Pay inside the plan" at bounding box center [359, 131] width 43 height 7
click at [341, 130] on input "Pay inside the plan" at bounding box center [343, 130] width 5 height 5
radio input "true"
click at [338, 169] on label "Subject to 11 U.S.C. § 506 (Cram down)" at bounding box center [382, 168] width 89 height 7
click at [341, 169] on input "Subject to 11 U.S.C. § 506 (Cram down)" at bounding box center [343, 167] width 5 height 5
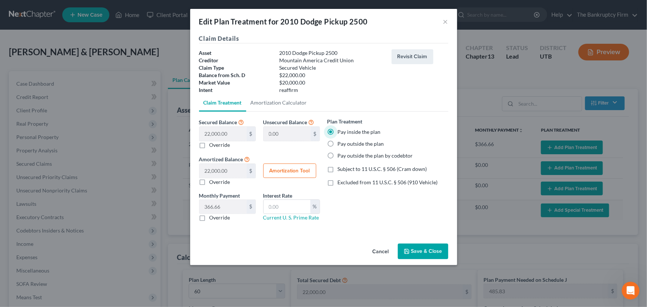
checkbox input "true"
click at [209, 144] on label "Override" at bounding box center [219, 144] width 21 height 7
click at [212, 144] on input "Override" at bounding box center [214, 143] width 5 height 5
checkbox input "true"
click at [205, 133] on input "text" at bounding box center [222, 134] width 47 height 14
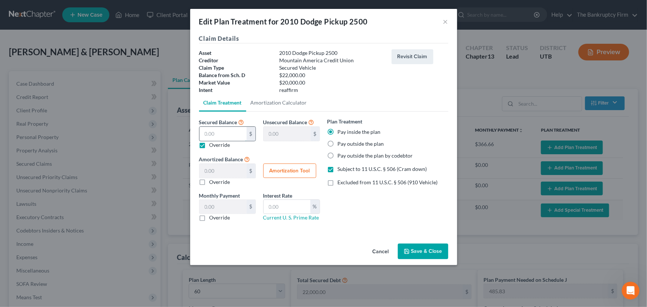
type input "2"
type input "21,998.00"
type input "2.00"
type input "0.03"
type input "20"
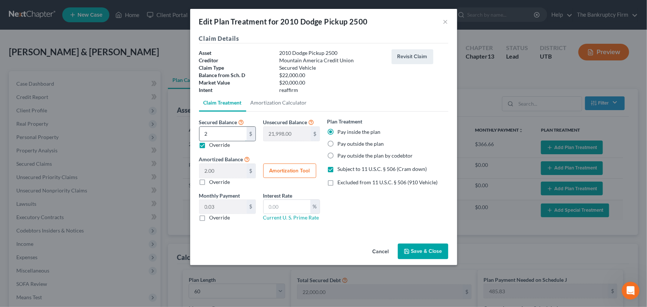
type input "21,980.00"
type input "20.00"
type input "0.33"
type input "200"
type input "21,800.00"
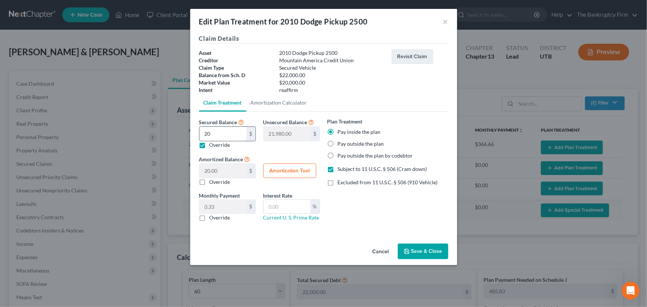
type input "200.00"
type input "3.33"
type input "2000"
type input "20,000.00"
type input "2,000.00"
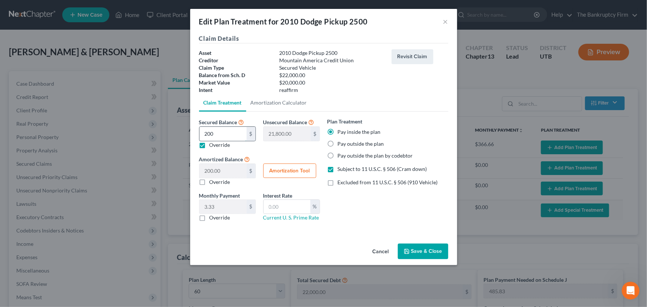
type input "33.33"
type input "2,0000"
type input "2,000.00"
type input "20,000.00"
type input "333.33"
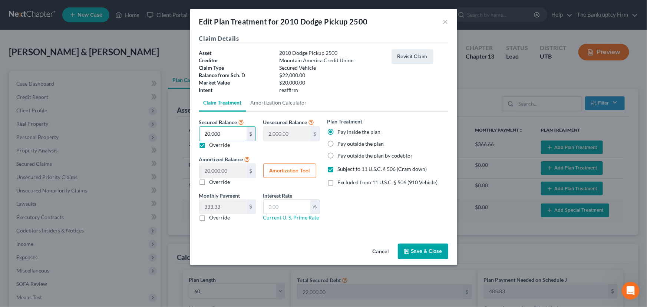
type input "20,000"
click at [281, 166] on button "Amortization Tool" at bounding box center [289, 170] width 53 height 15
type input "20,000.00"
type input "60"
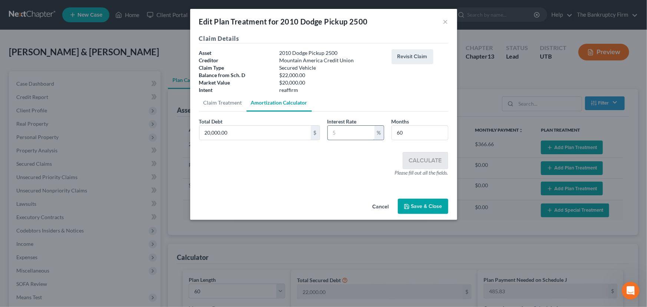
click at [341, 132] on input "text" at bounding box center [351, 133] width 47 height 14
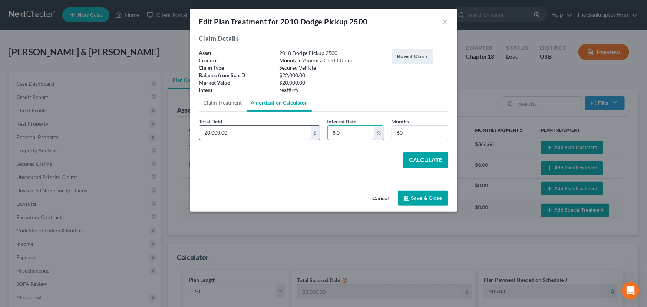
type input "8.0"
type input "22,000"
click at [422, 159] on button "Calculate" at bounding box center [425, 160] width 45 height 16
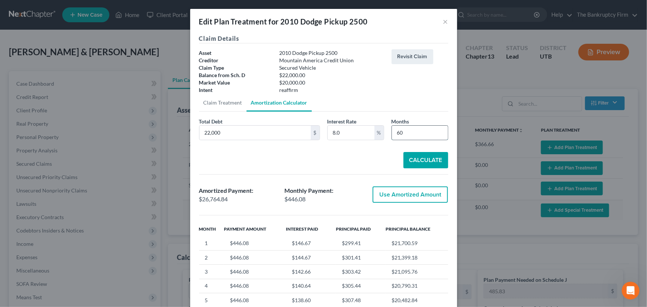
drag, startPoint x: 404, startPoint y: 131, endPoint x: 392, endPoint y: 133, distance: 12.0
click at [392, 133] on input "60" at bounding box center [420, 133] width 56 height 14
type input "72"
type input "25,000"
click at [427, 157] on button "Calculate" at bounding box center [425, 160] width 45 height 16
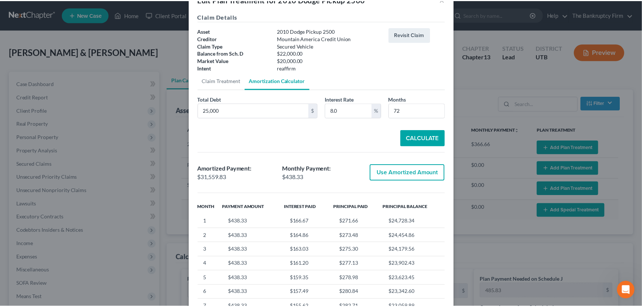
scroll to position [94, 0]
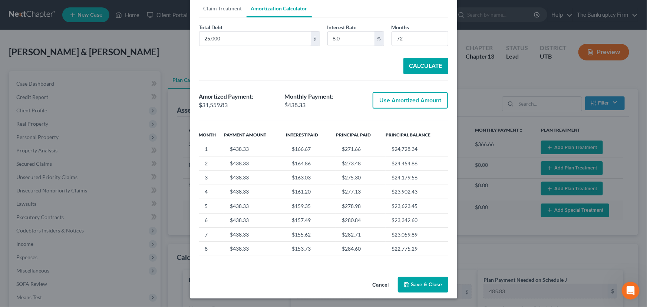
click at [423, 287] on button "Save & Close" at bounding box center [423, 285] width 50 height 16
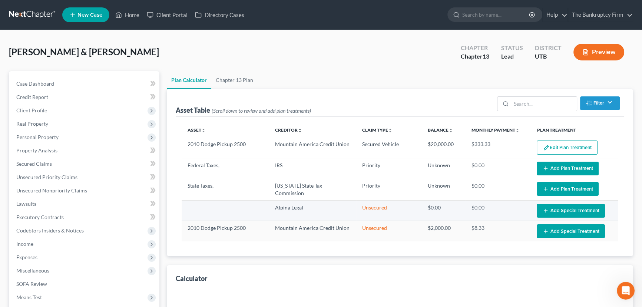
select select "59"
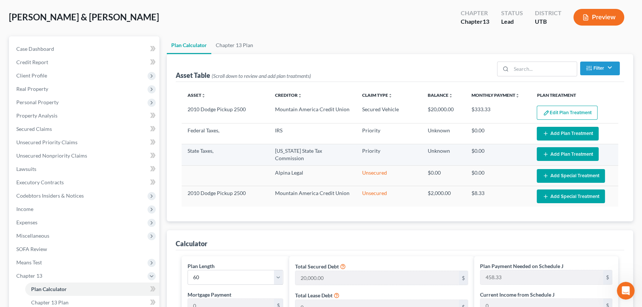
scroll to position [0, 0]
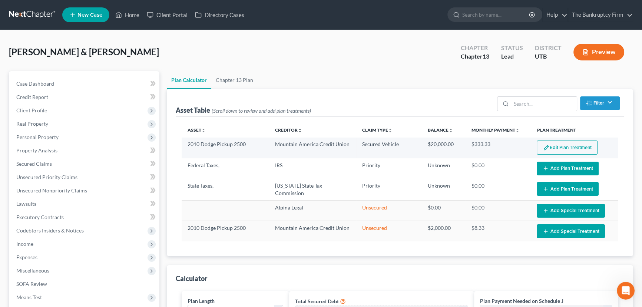
click at [553, 146] on button "Edit Plan Treatment" at bounding box center [567, 147] width 61 height 14
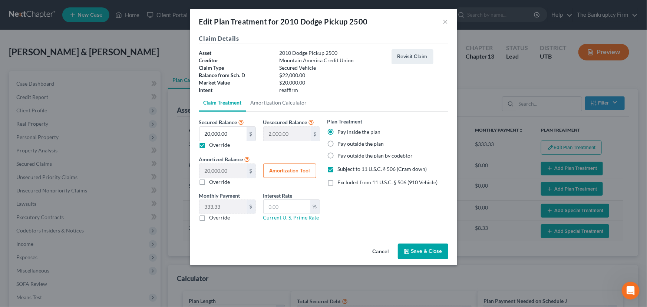
click at [338, 142] on label "Pay outside the plan" at bounding box center [361, 143] width 46 height 7
click at [341, 142] on input "Pay outside the plan" at bounding box center [343, 142] width 5 height 5
radio input "true"
click at [427, 250] on button "Save & Close" at bounding box center [423, 251] width 50 height 16
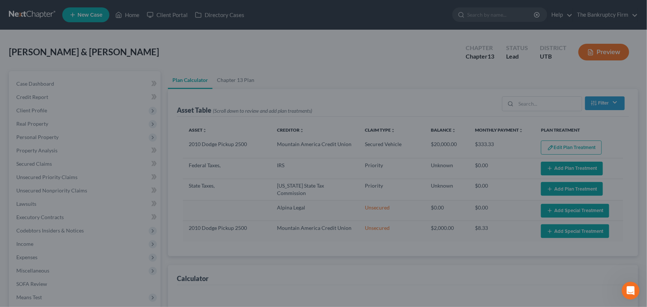
select select "59"
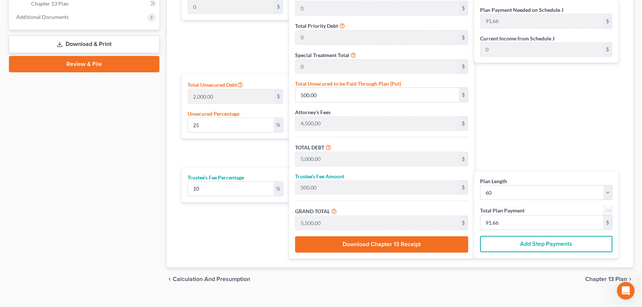
scroll to position [337, 0]
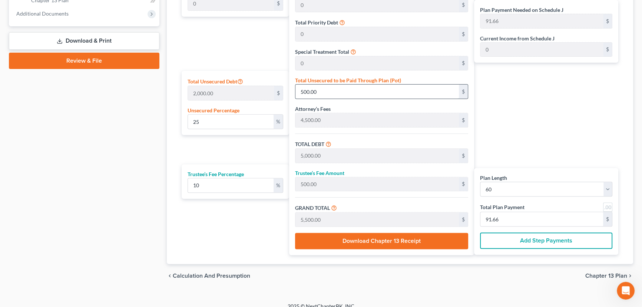
type input "0.05"
type input "1"
type input "4,501.00"
type input "450.10"
type input "4,951.10"
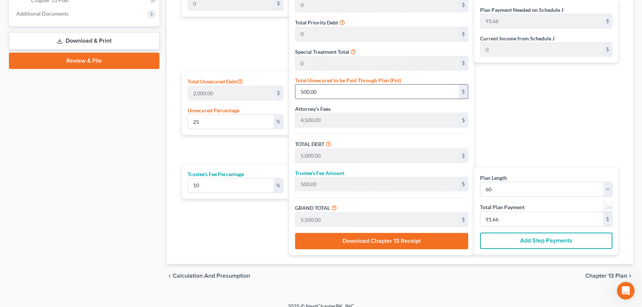
type input "82.51"
type input "0.6"
type input "12"
type input "4,512.00"
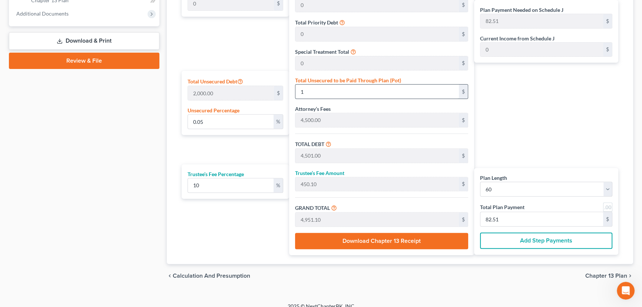
type input "451.20"
type input "4,963.20"
type input "82.72"
type input "6"
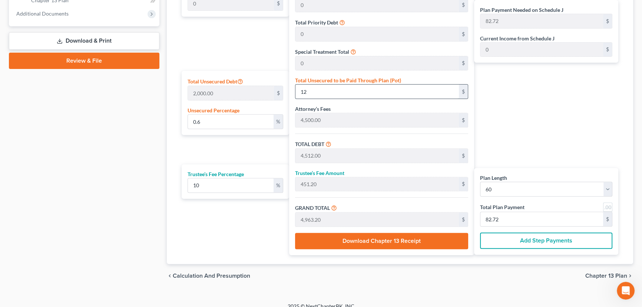
type input "120"
type input "4,620.00"
type input "462.00"
type input "5,082.00"
type input "84.70"
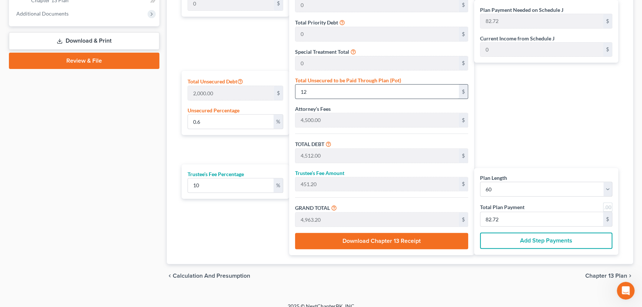
type input "84.70"
type input "60"
type input "1200"
type input "5,700.00"
type input "570.00"
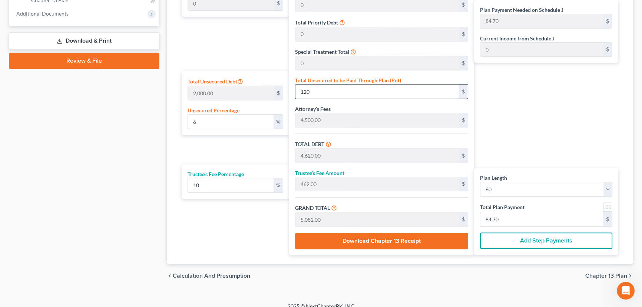
type input "6,270.00"
type input "104.50"
type input "1,200"
type input "600"
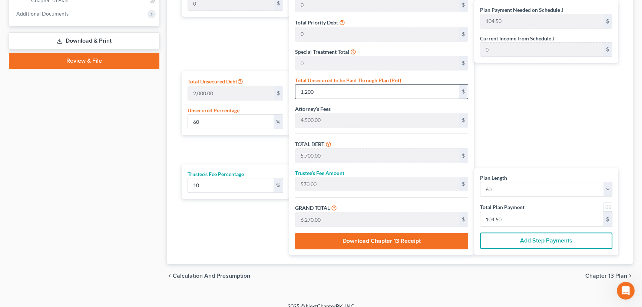
type input "1,2000"
type input "16,500.00"
type input "1,650.00"
type input "18,150.00"
type input "302.50"
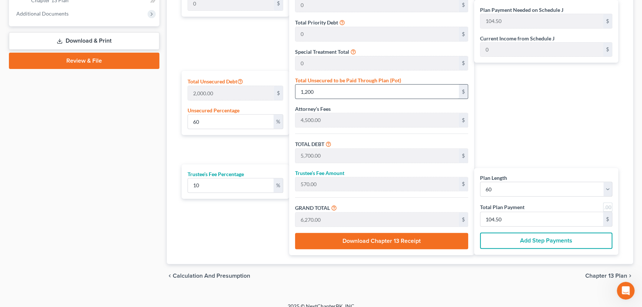
type input "302.50"
type input "12,000"
click at [508, 218] on input "302.50" at bounding box center [541, 219] width 123 height 14
type input "0"
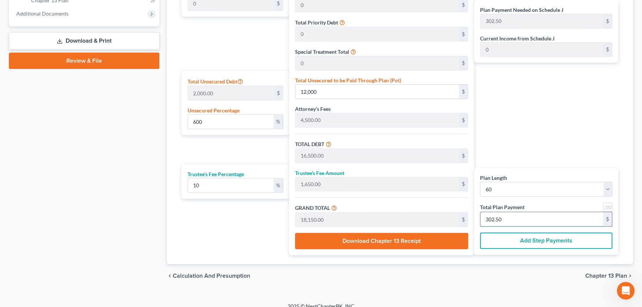
type input "163.63"
type input "16.36"
type input "180.00"
type input "3"
type input "1,636.36"
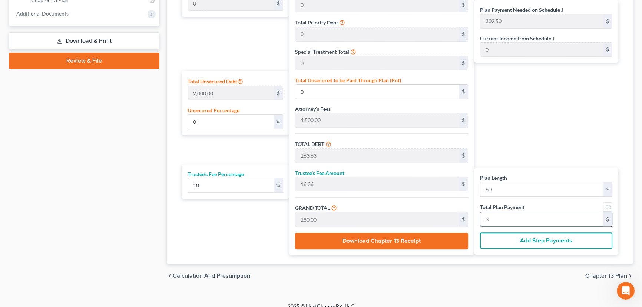
type input "163.63"
type input "1,800.00"
type input "30"
type input "593.18"
type input "11,863.63"
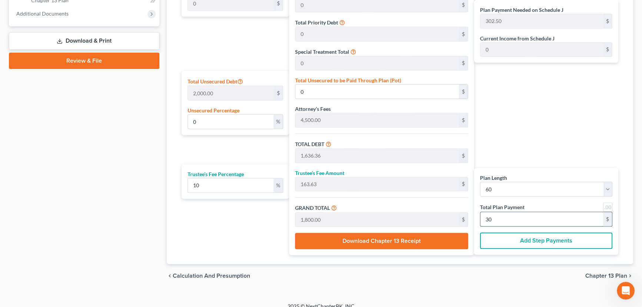
type input "16,363.63"
type input "1,636.36"
type input "18,000.00"
type input "300"
click at [308, 90] on input "11,863.63" at bounding box center [376, 91] width 163 height 14
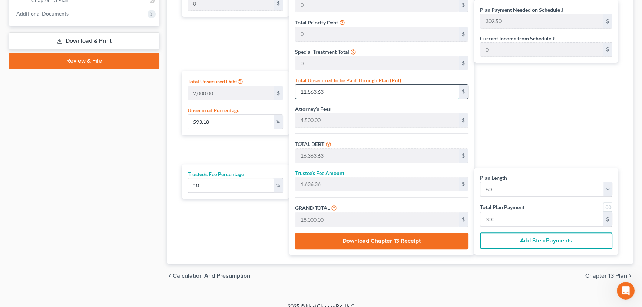
drag, startPoint x: 308, startPoint y: 90, endPoint x: 353, endPoint y: 89, distance: 44.9
click at [353, 89] on input "11,863.63" at bounding box center [376, 91] width 163 height 14
type input "5.5"
type input "11,0"
type input "4,610.00"
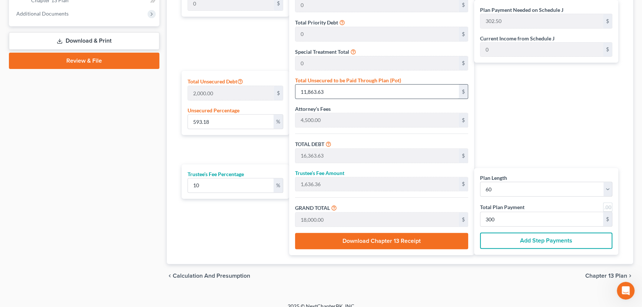
type input "461.00"
type input "5,071.00"
type input "84.51"
type input "110"
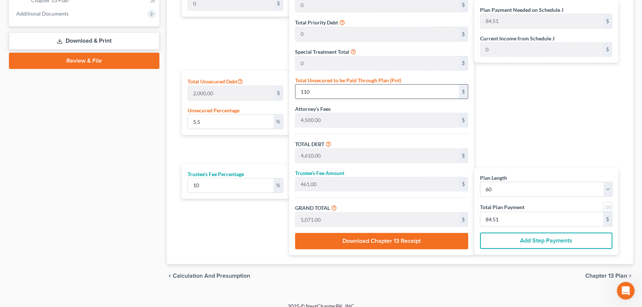
type input "55.00000000000001"
type input "1100"
type input "5,600.00"
type input "560.00"
type input "6,160.00"
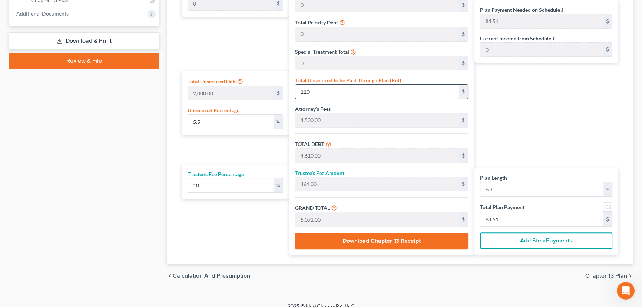
type input "102.66"
type input "1,100"
type input "550"
type input "1,1000"
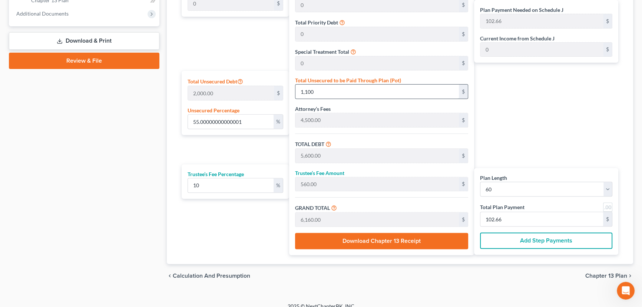
type input "15,500.00"
type input "1,550.00"
type input "17,050.00"
type input "284.16"
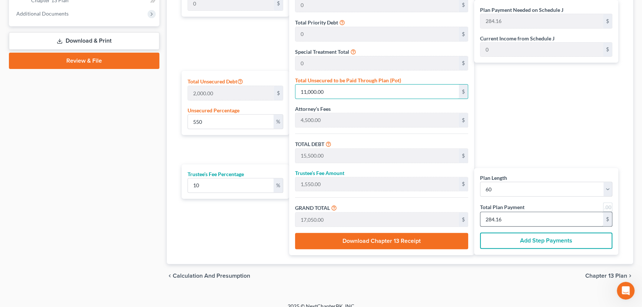
type input "11,000.00"
click at [509, 216] on input "284.16" at bounding box center [541, 219] width 123 height 14
type input "0"
type input "109.09"
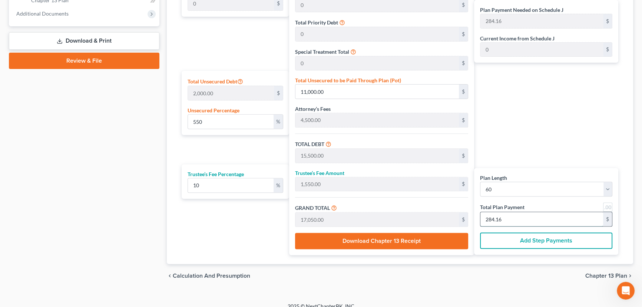
type input "10.90"
type input "120.00"
type input "2"
type input "1,527.27"
type input "152.72"
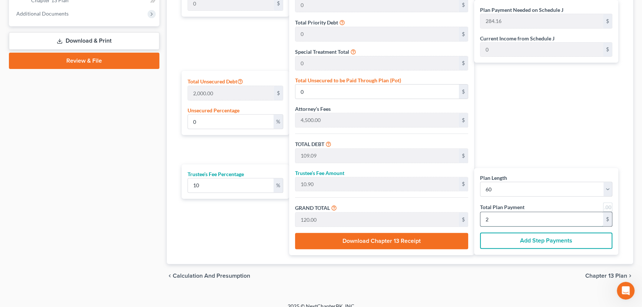
type input "1,680.00"
type input "28"
type input "552.27"
type input "11,045.45"
type input "15,545.45"
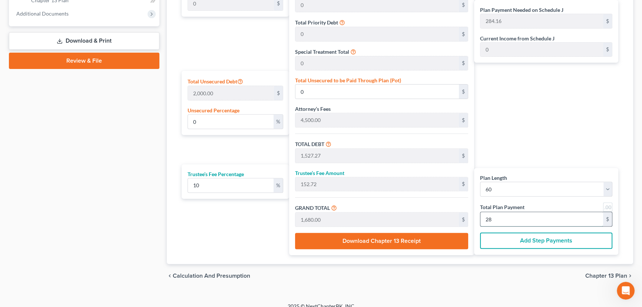
type input "1,554.54"
type input "17,100.00"
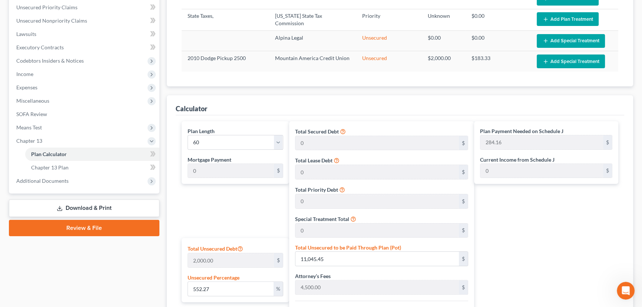
scroll to position [168, 0]
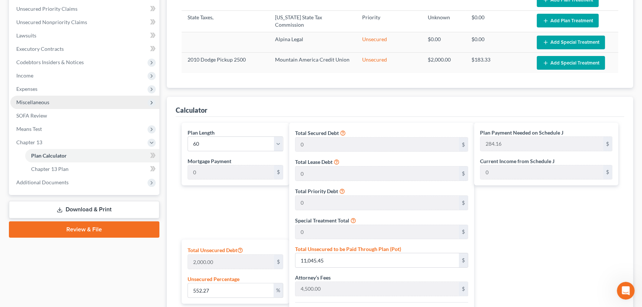
type input "285.00"
click at [34, 102] on span "Miscellaneous" at bounding box center [32, 102] width 33 height 6
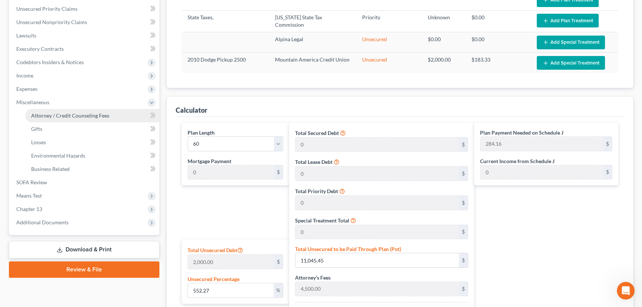
click at [76, 114] on span "Attorney / Credit Counseling Fees" at bounding box center [70, 115] width 78 height 6
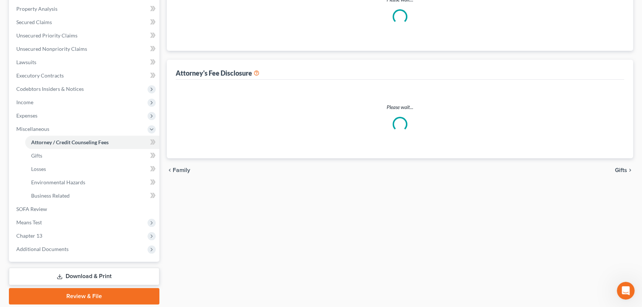
scroll to position [5, 0]
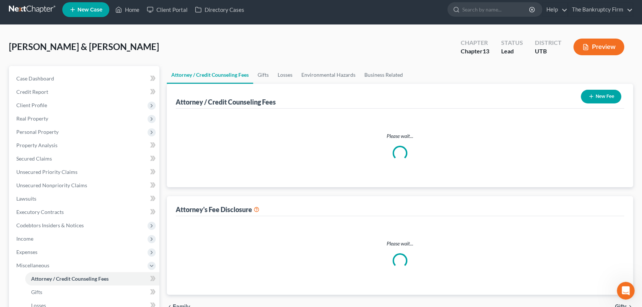
select select "0"
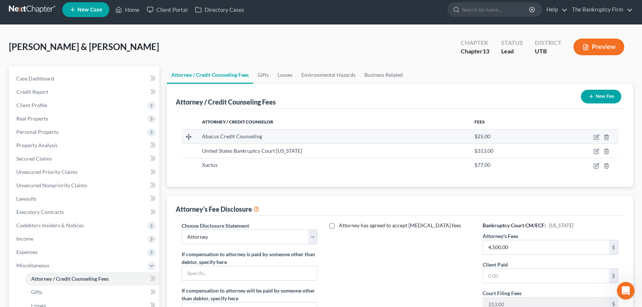
scroll to position [0, 0]
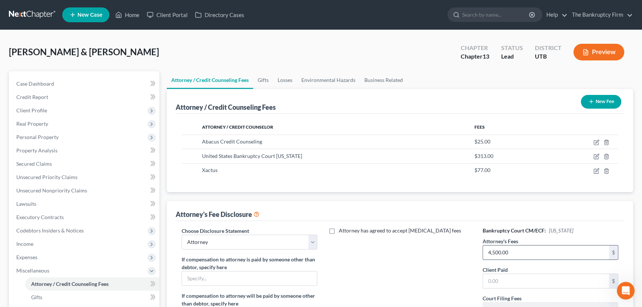
click at [514, 250] on input "4,500.00" at bounding box center [546, 252] width 126 height 14
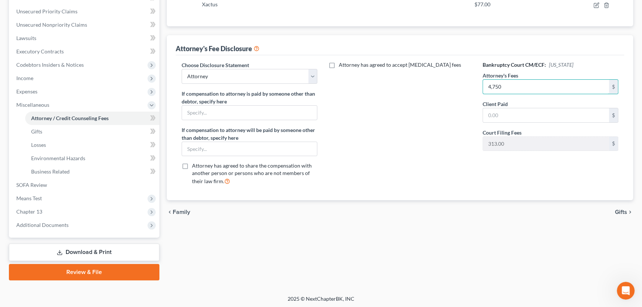
scroll to position [166, 0]
type input "4,750"
click at [34, 211] on span "Chapter 13" at bounding box center [29, 211] width 26 height 6
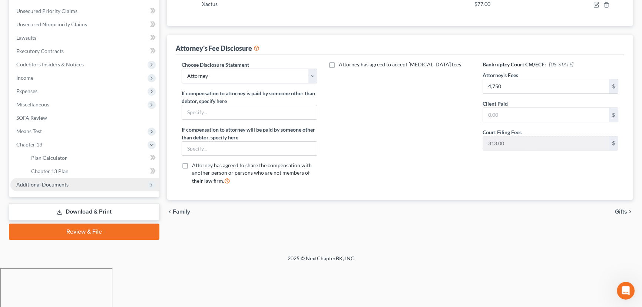
scroll to position [126, 0]
